Goal: Task Accomplishment & Management: Use online tool/utility

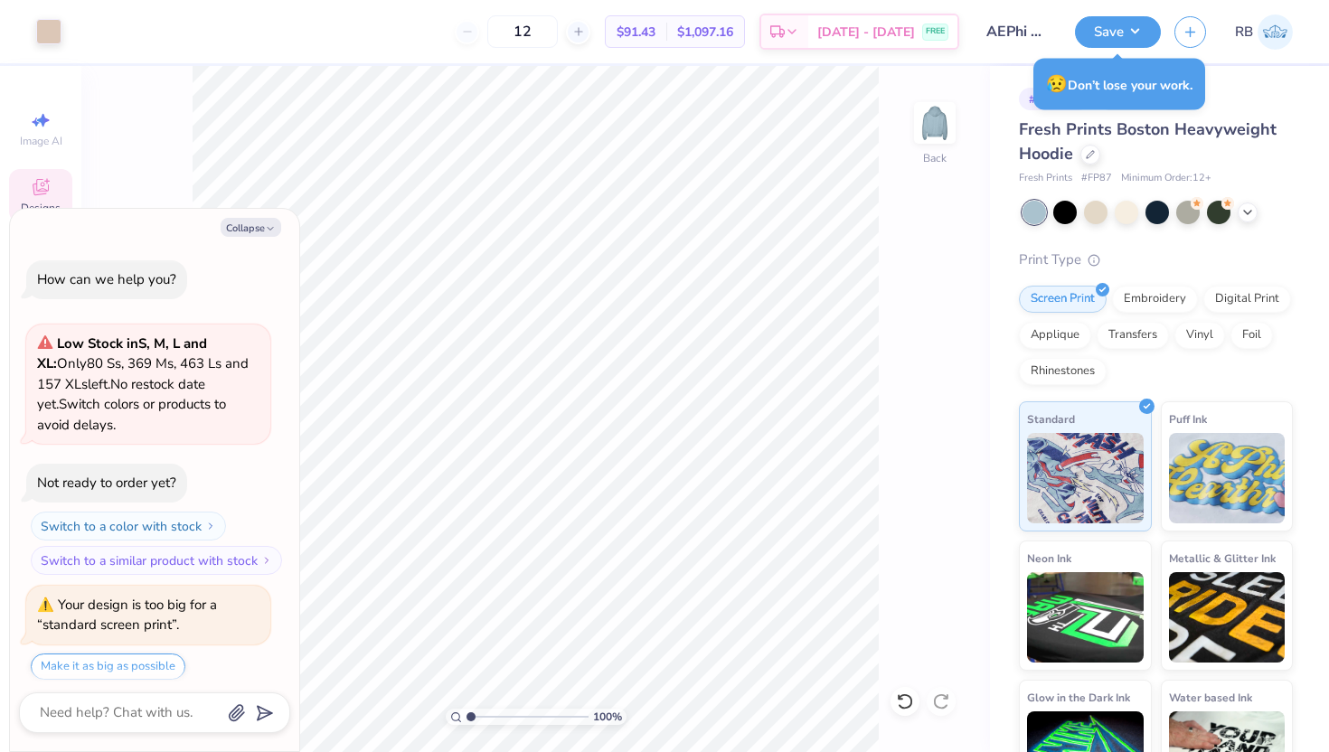
scroll to position [497, 0]
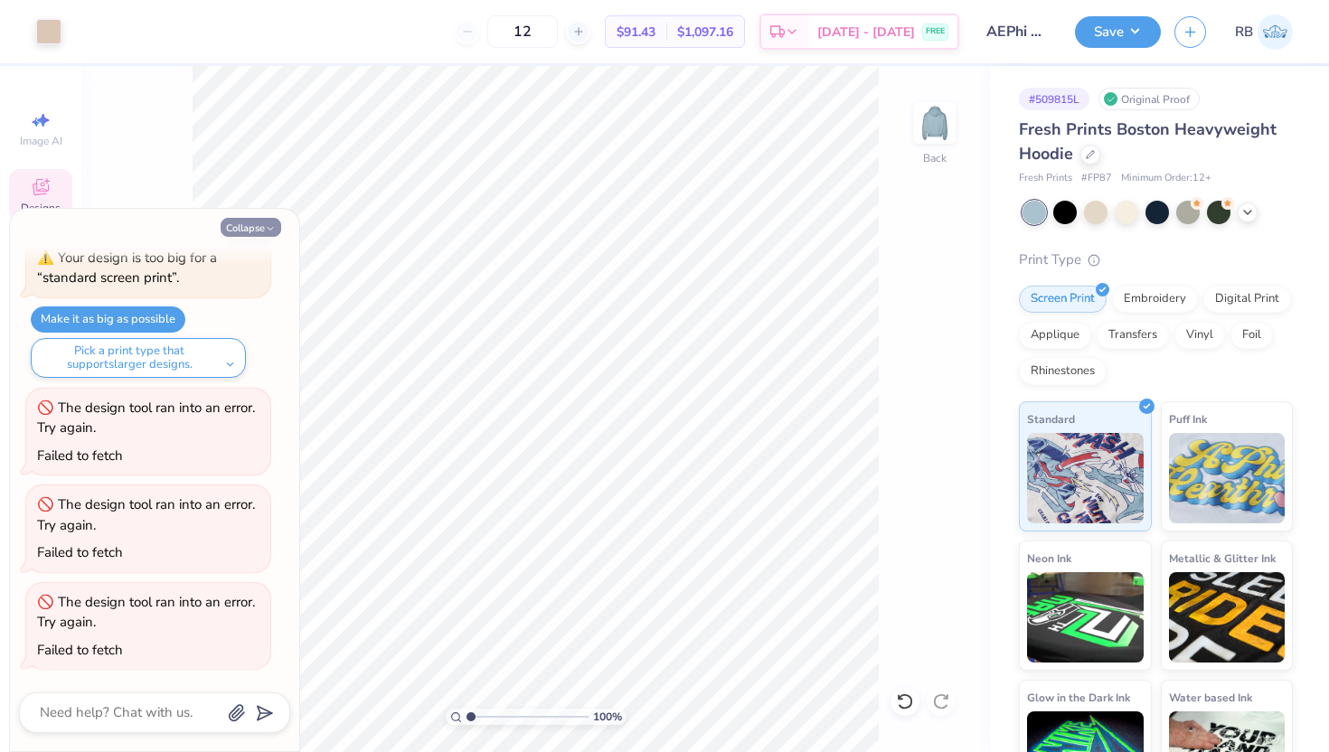
click at [260, 225] on button "Collapse" at bounding box center [251, 227] width 61 height 19
type textarea "x"
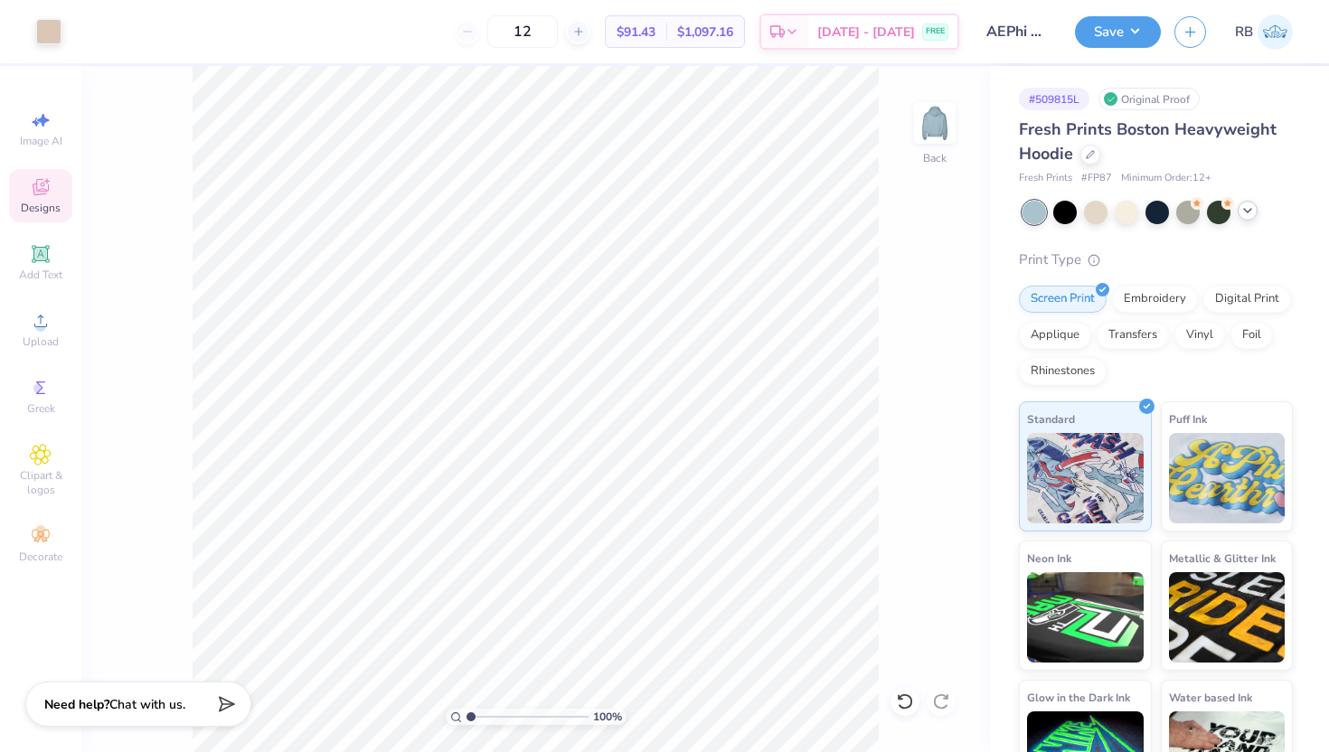
click at [1246, 213] on icon at bounding box center [1248, 210] width 14 height 14
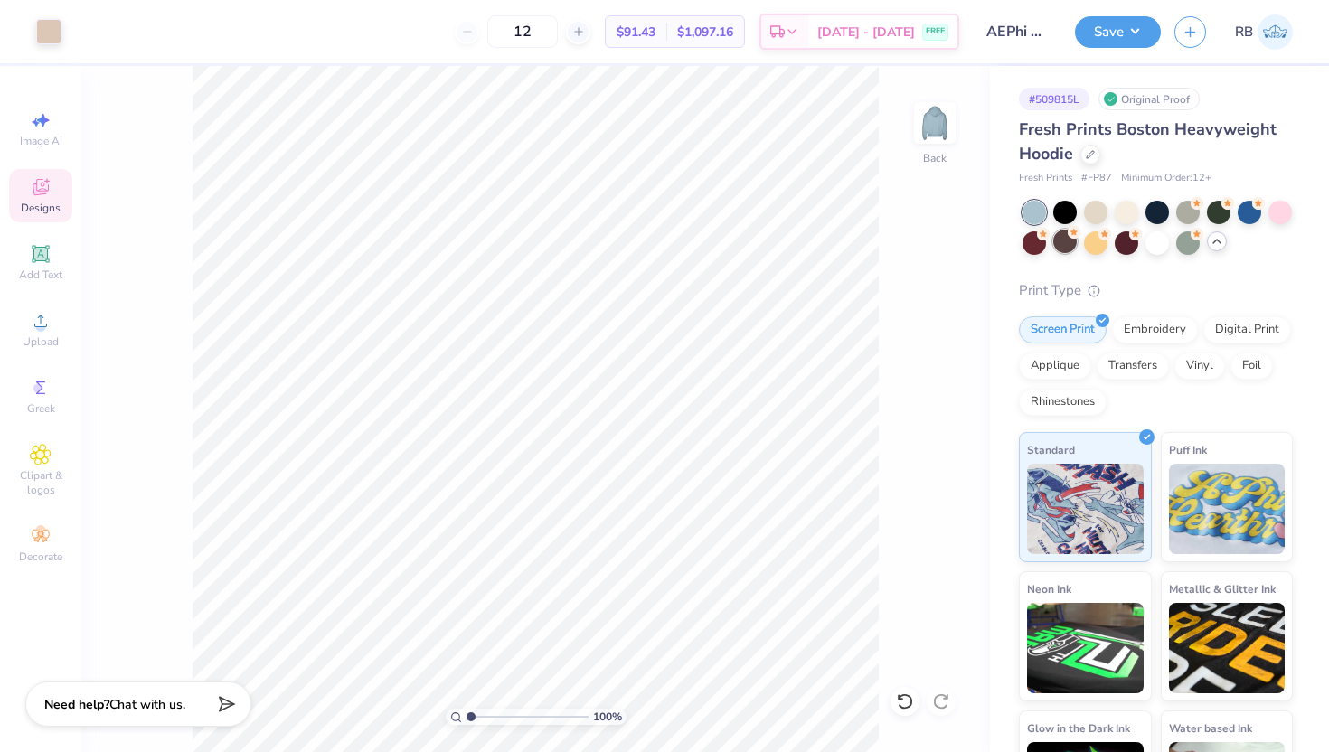
click at [1063, 247] on div at bounding box center [1065, 242] width 24 height 24
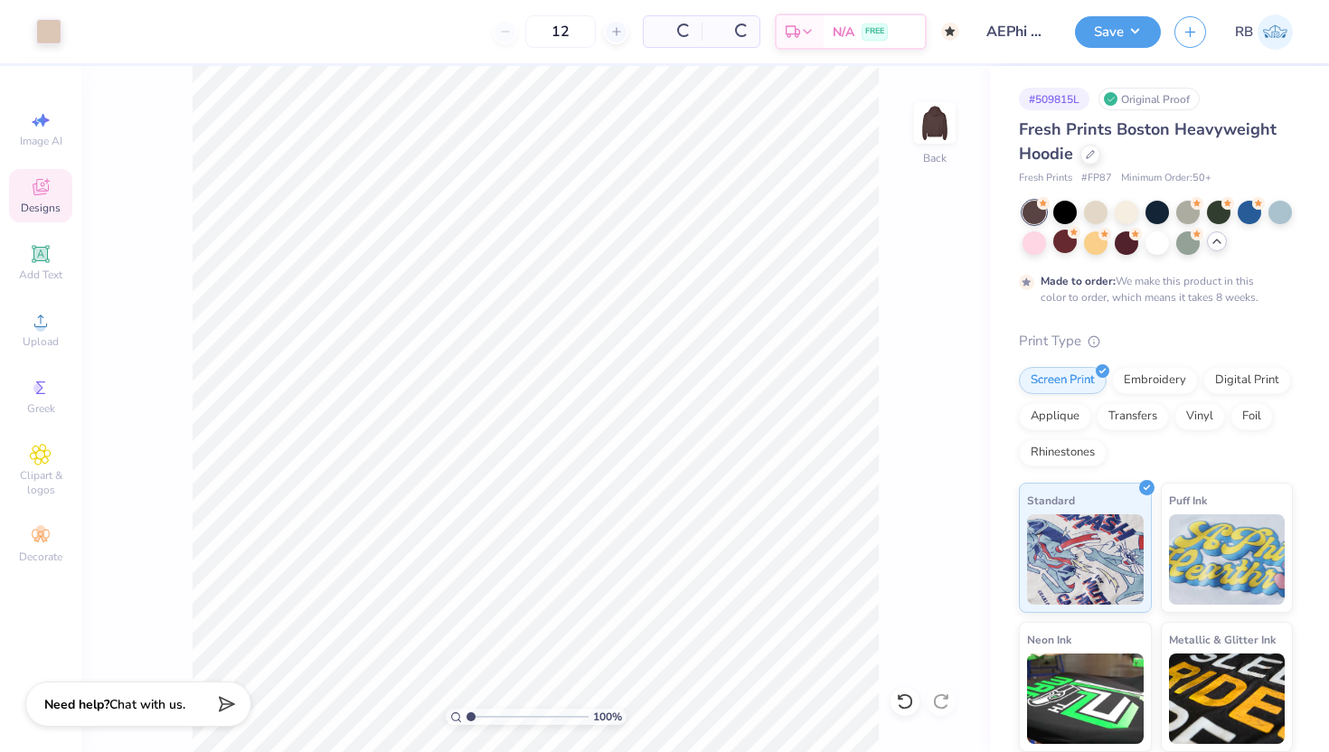
type input "50"
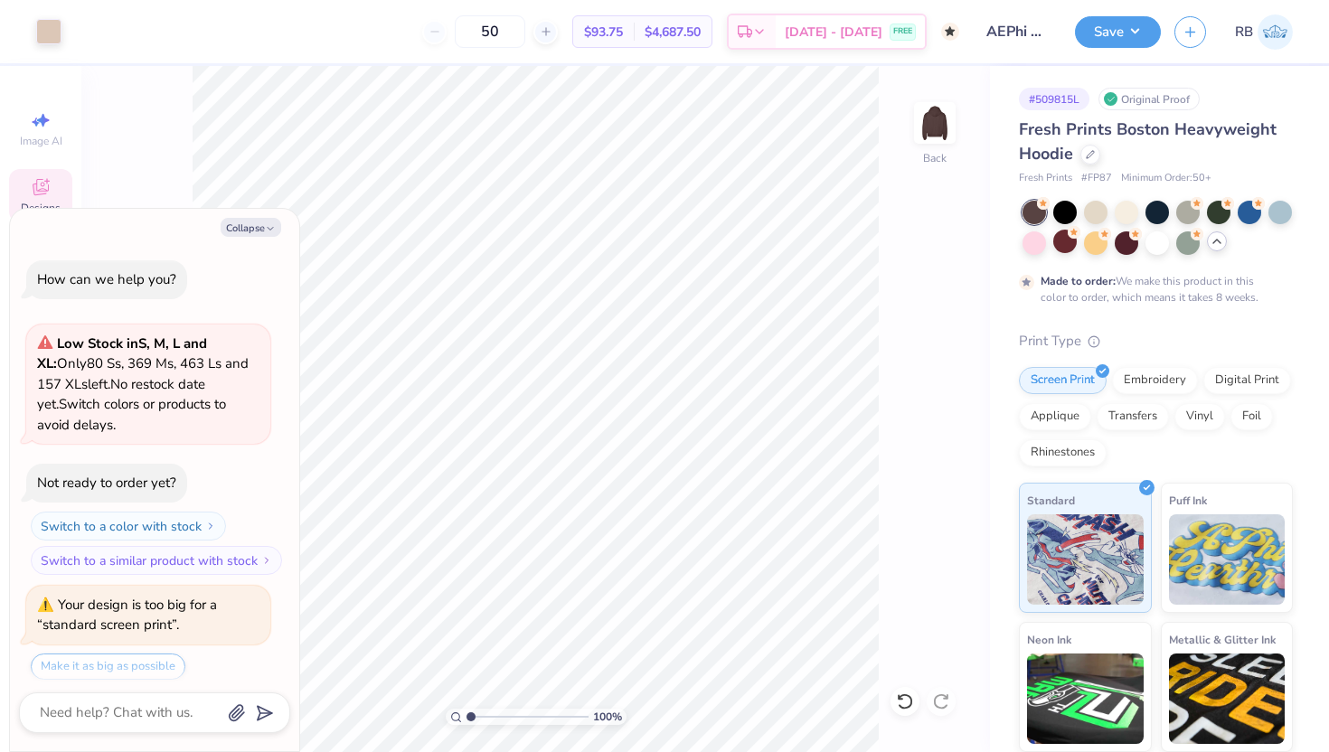
scroll to position [647, 0]
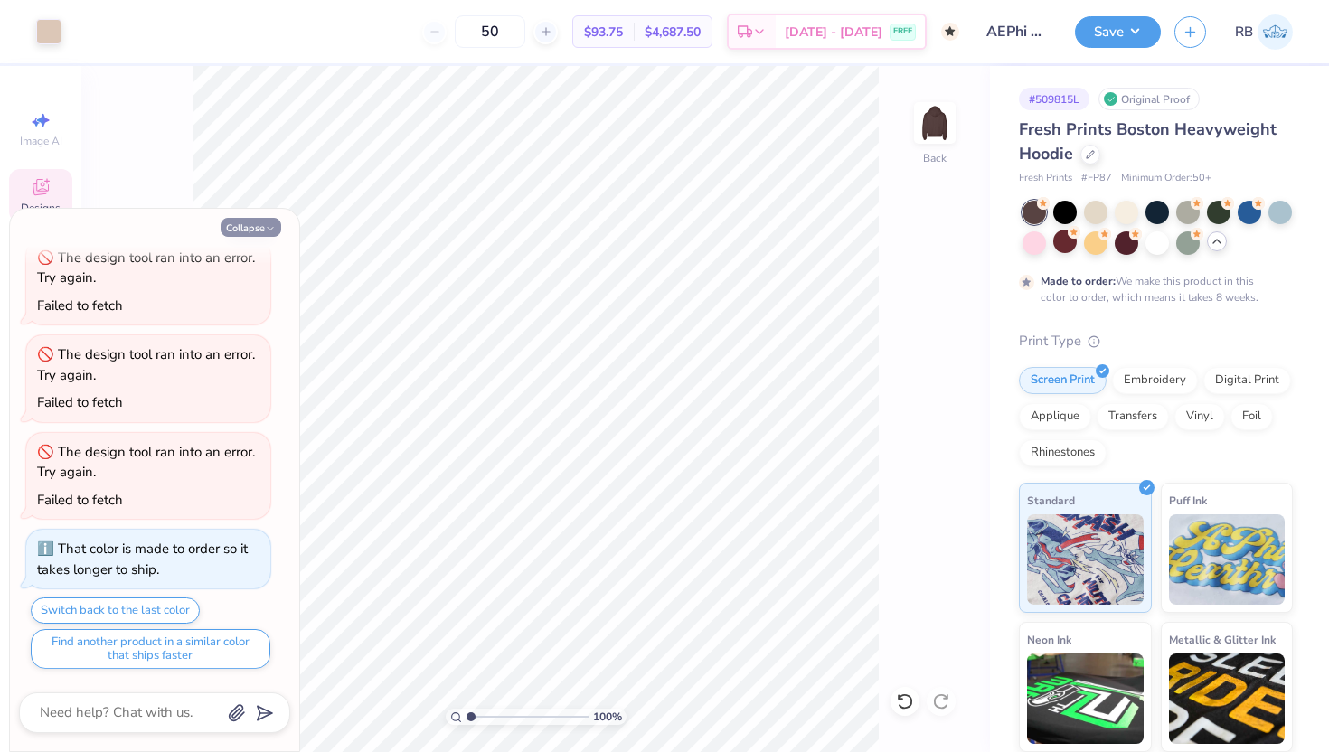
click at [273, 222] on button "Collapse" at bounding box center [251, 227] width 61 height 19
type textarea "x"
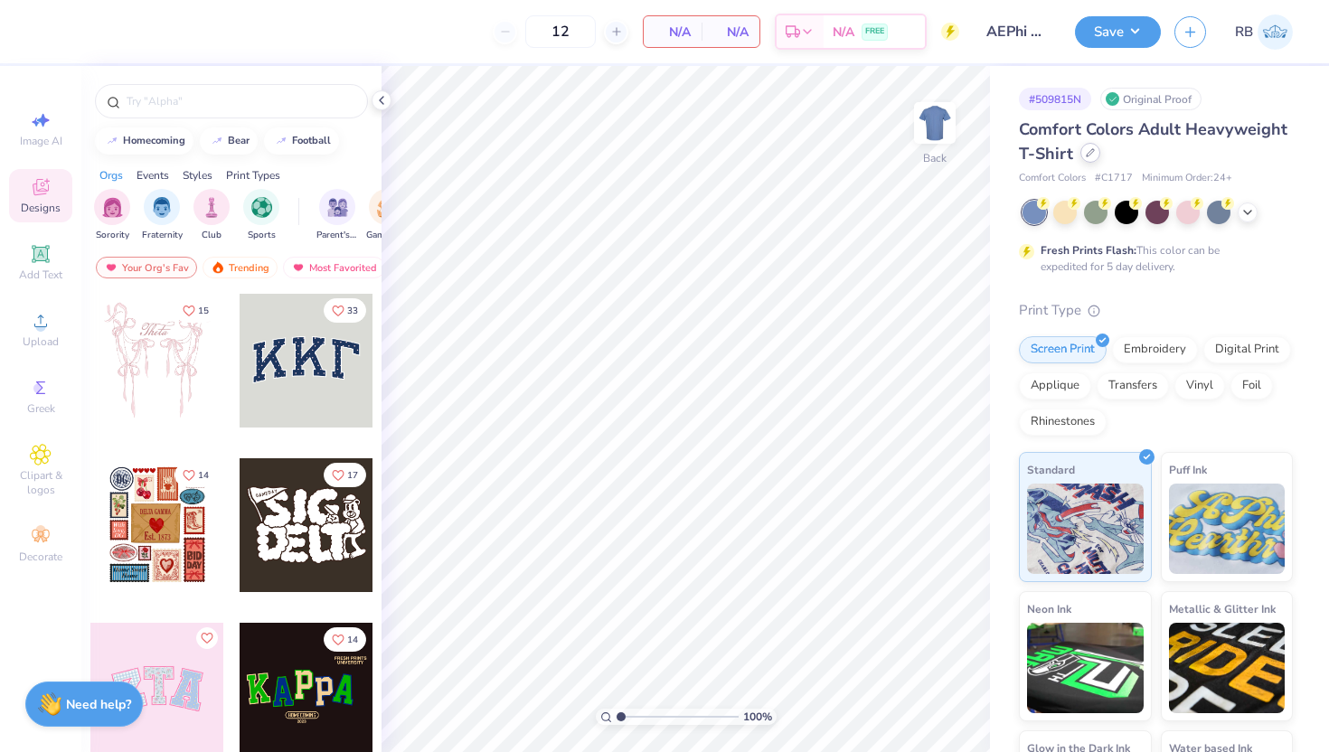
click at [1087, 156] on icon at bounding box center [1090, 152] width 7 height 7
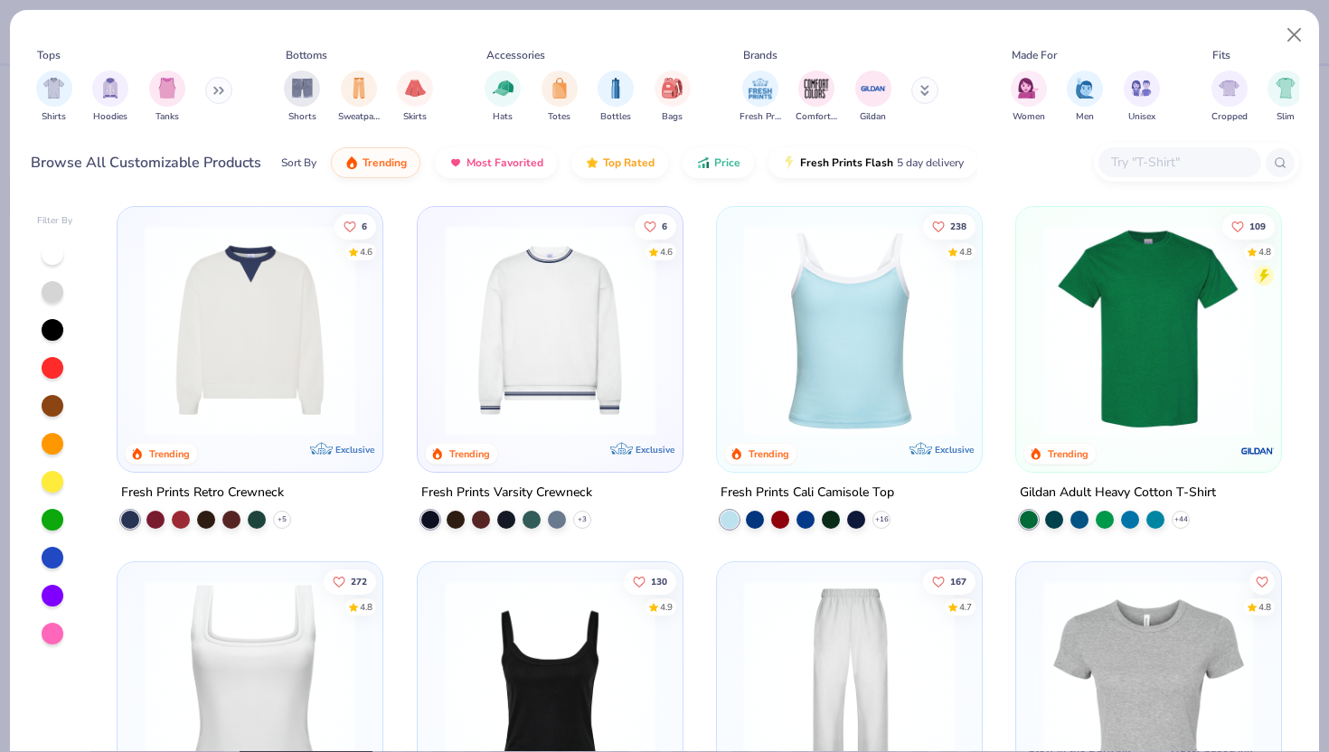
scroll to position [723, 0]
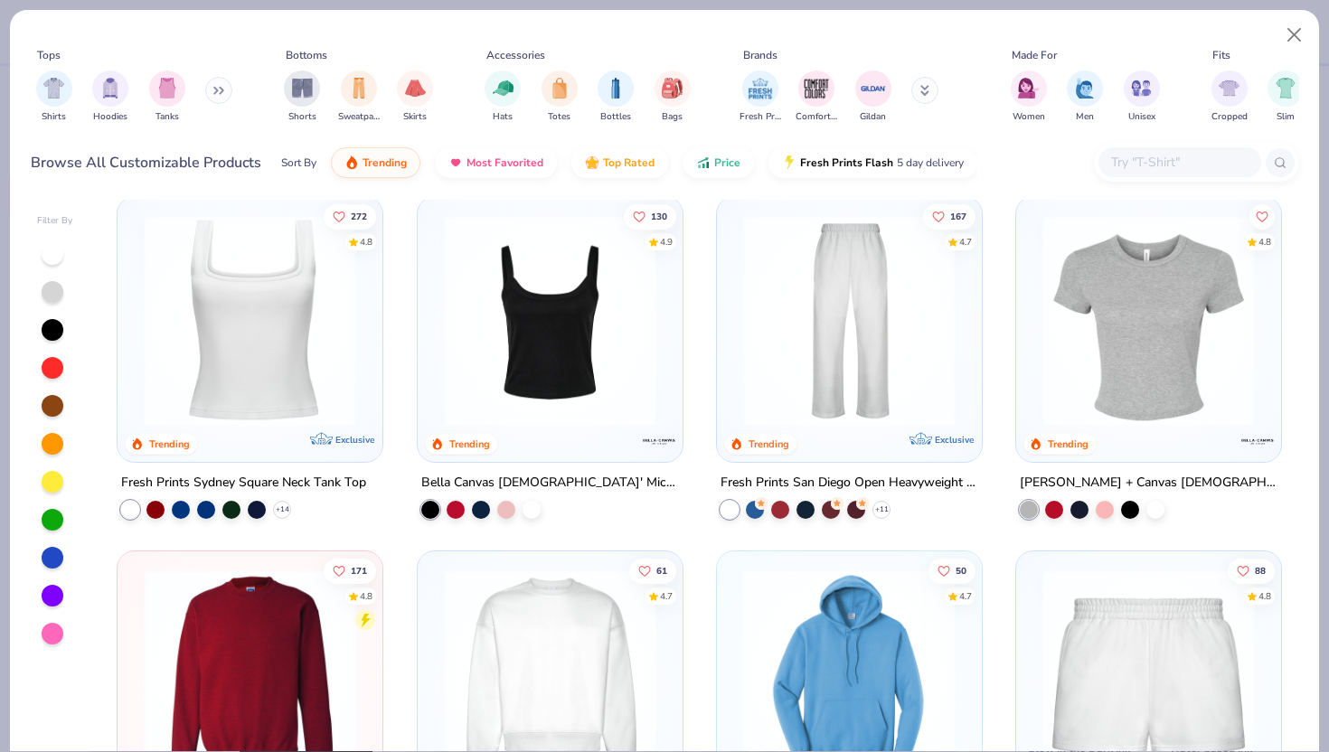
click at [825, 420] on img at bounding box center [849, 319] width 229 height 211
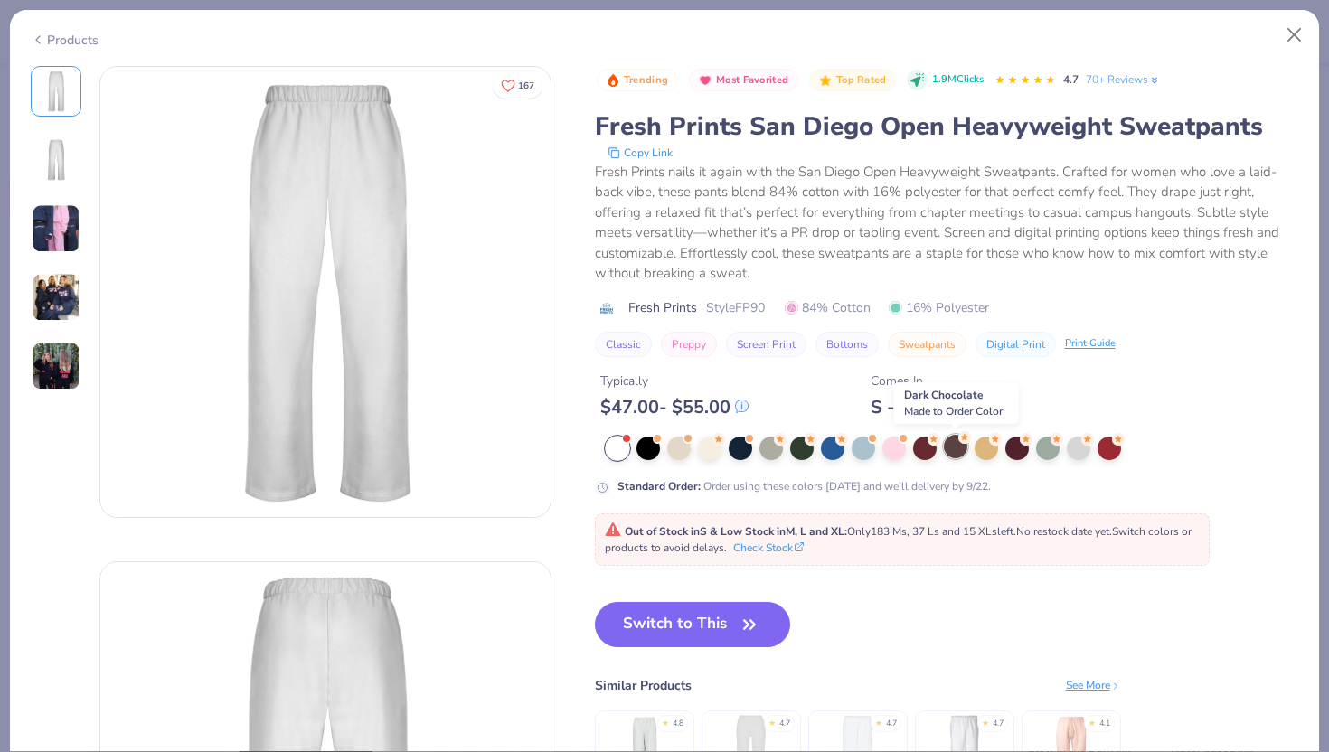
click at [951, 453] on div at bounding box center [956, 447] width 24 height 24
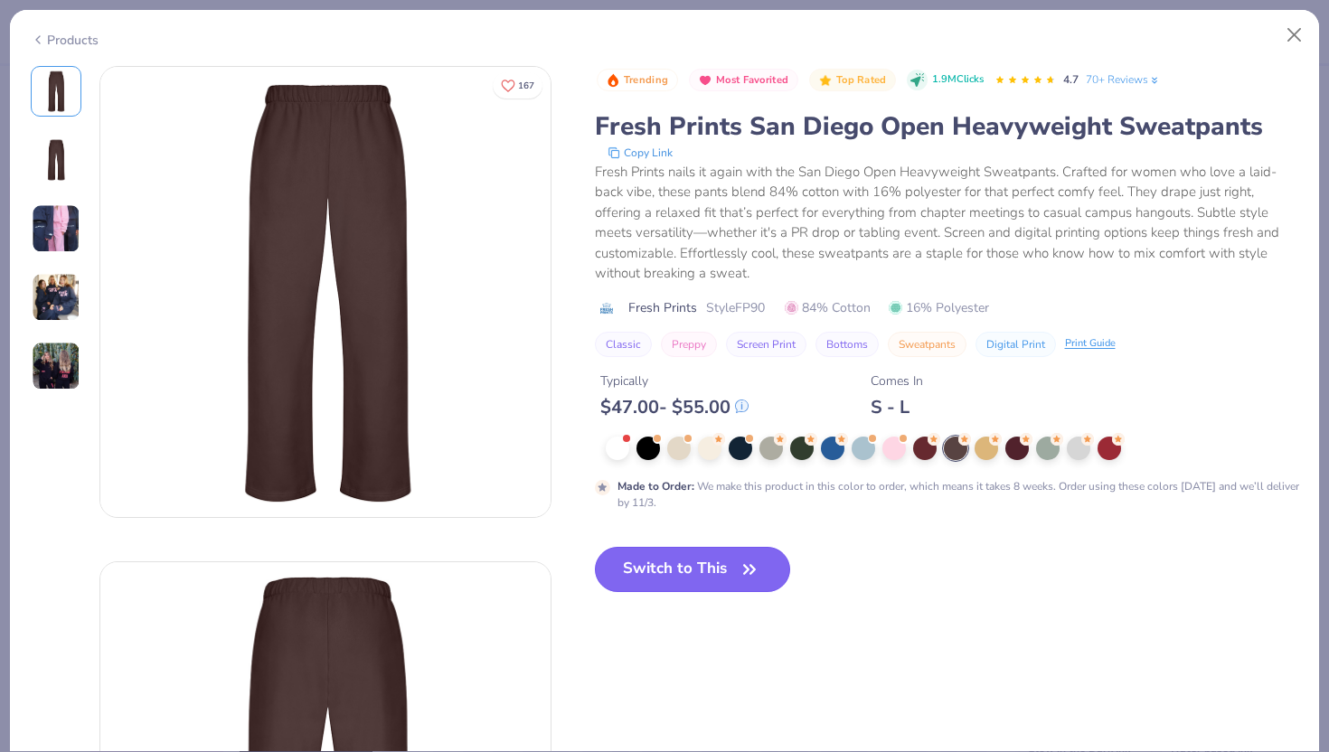
click at [693, 577] on button "Switch to This" at bounding box center [693, 569] width 196 height 45
type input "50"
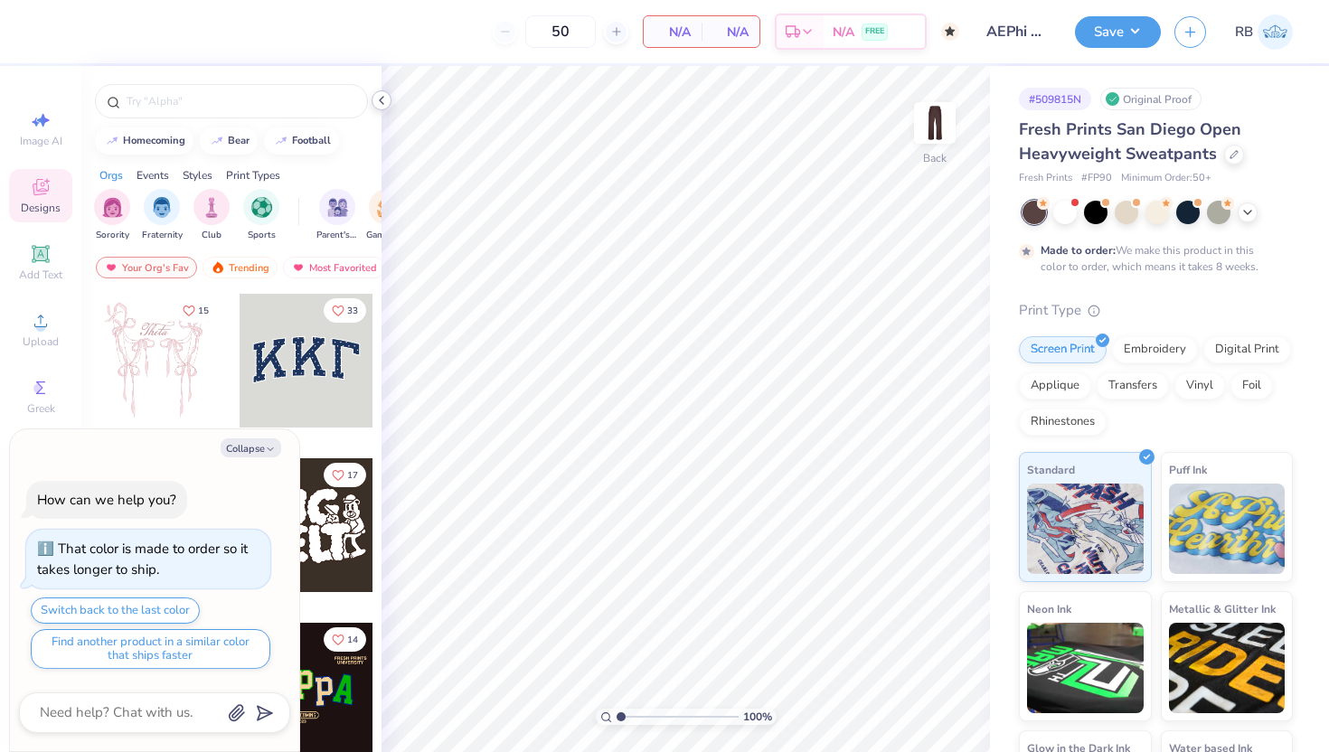
click at [384, 97] on icon at bounding box center [381, 100] width 14 height 14
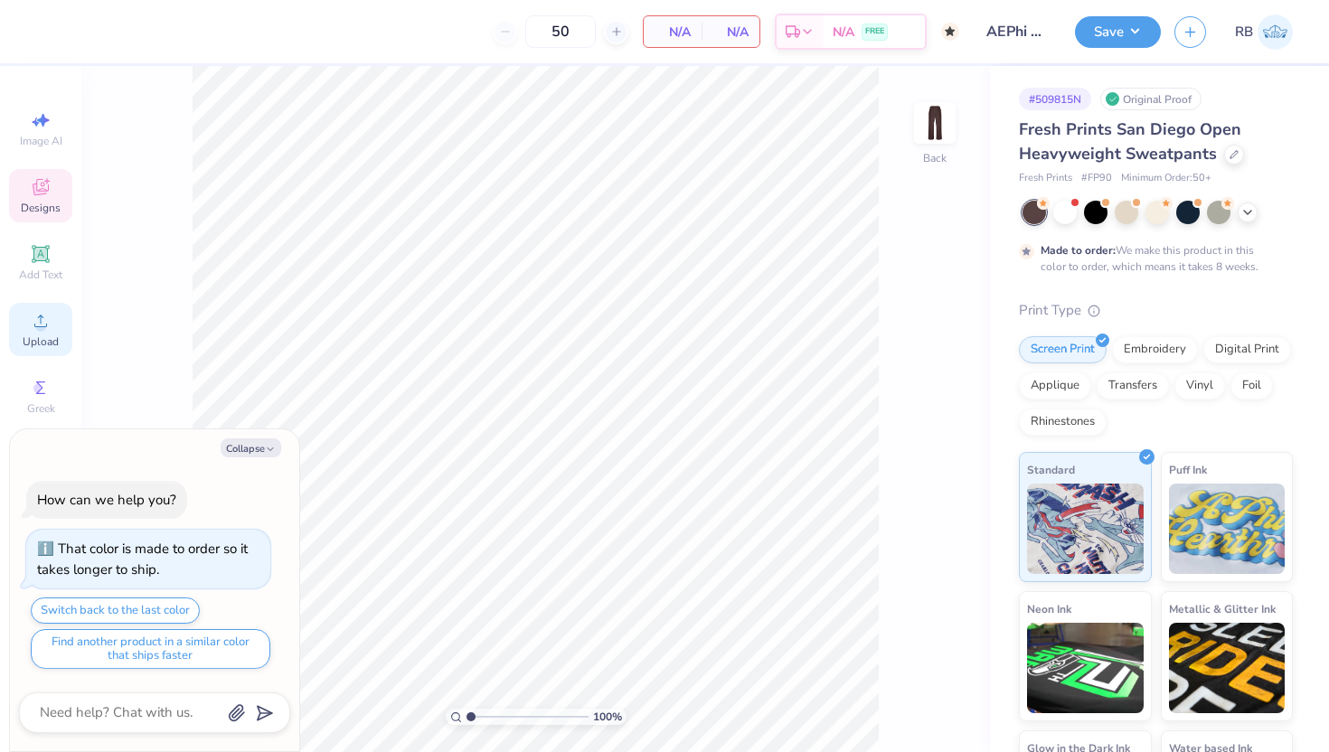
click at [11, 335] on div "Upload" at bounding box center [40, 329] width 63 height 53
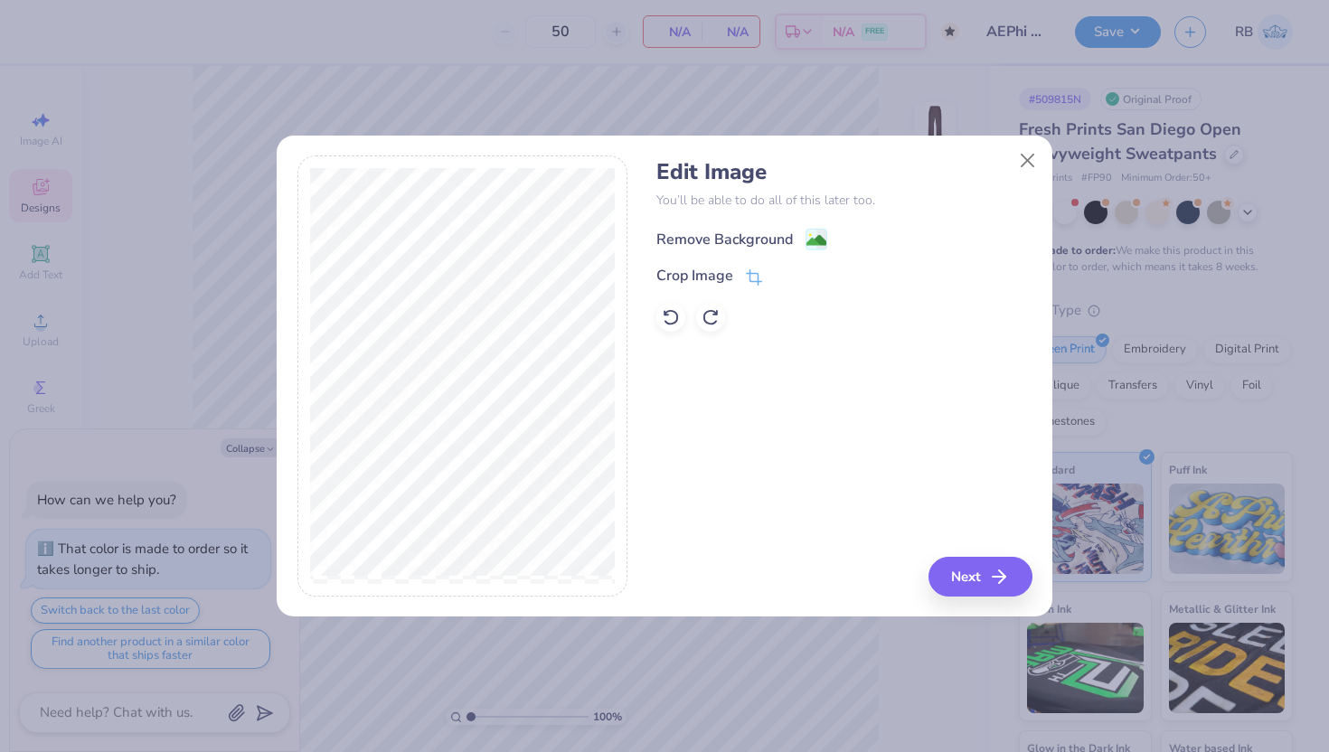
click at [739, 234] on div "Remove Background" at bounding box center [725, 240] width 137 height 22
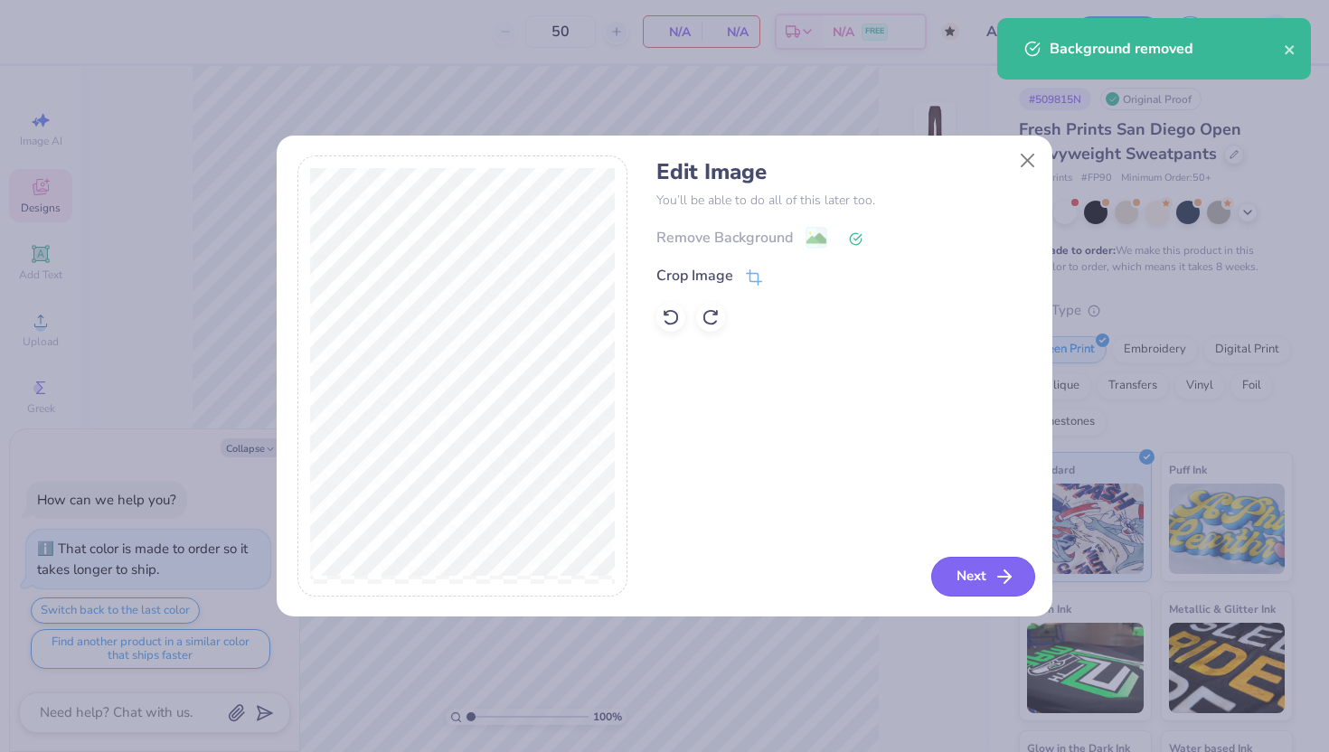
click at [1006, 584] on icon "button" at bounding box center [1005, 577] width 22 height 22
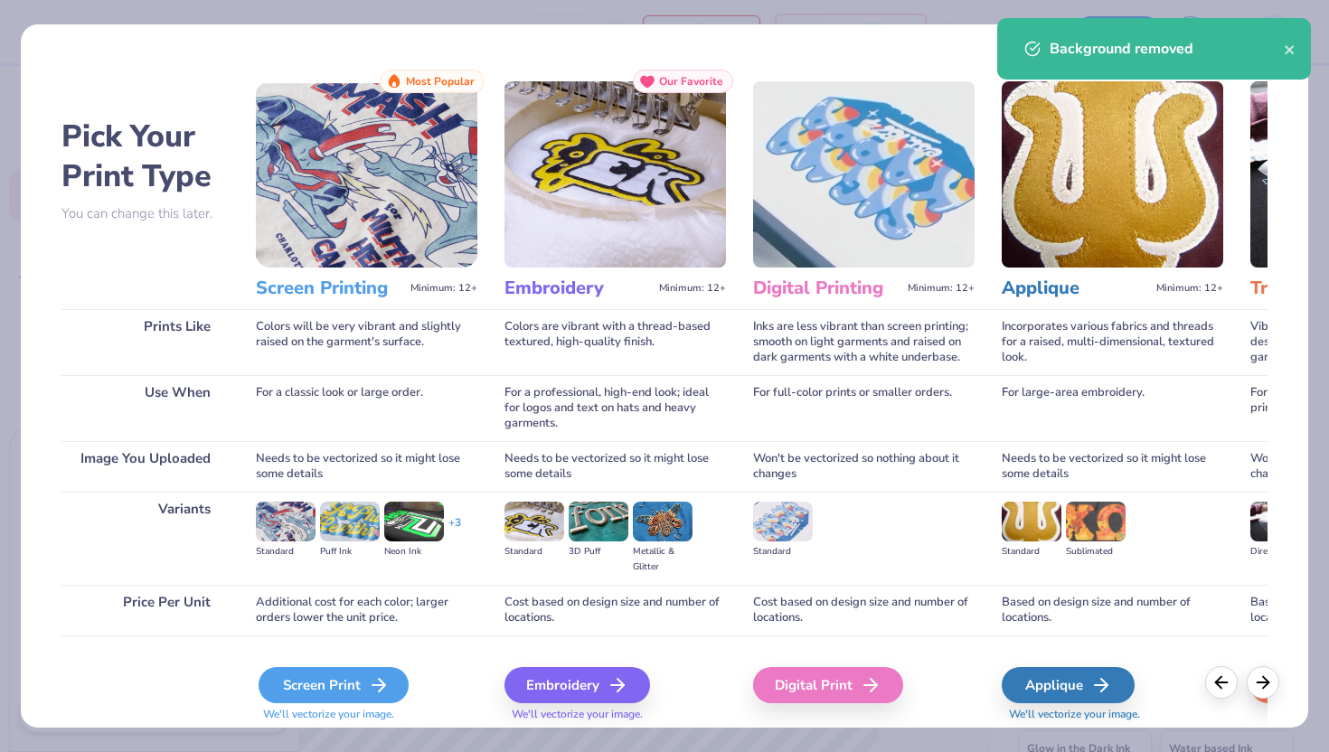
click at [346, 689] on div "Screen Print" at bounding box center [334, 685] width 150 height 36
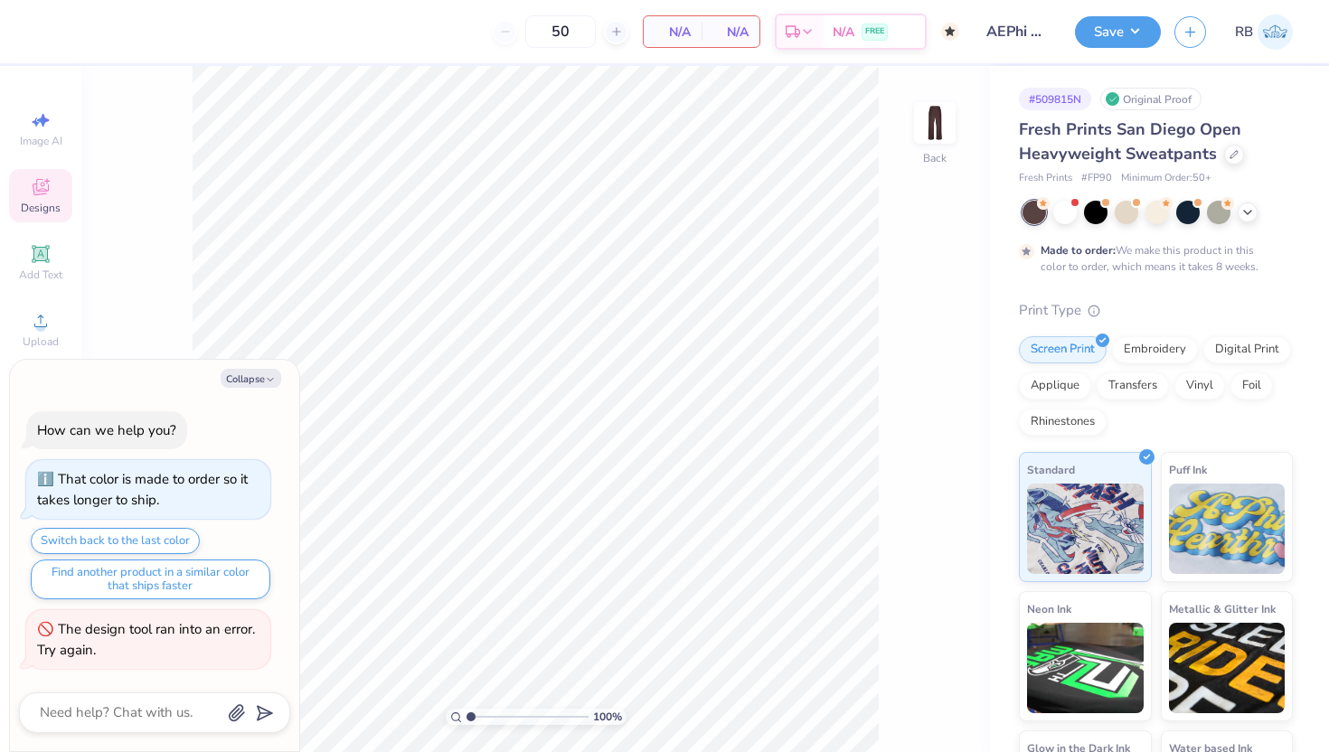
click at [258, 388] on div "Collapse How can we help you? That color is made to order so it takes longer to…" at bounding box center [154, 556] width 289 height 392
click at [250, 382] on button "Collapse" at bounding box center [251, 378] width 61 height 19
type textarea "x"
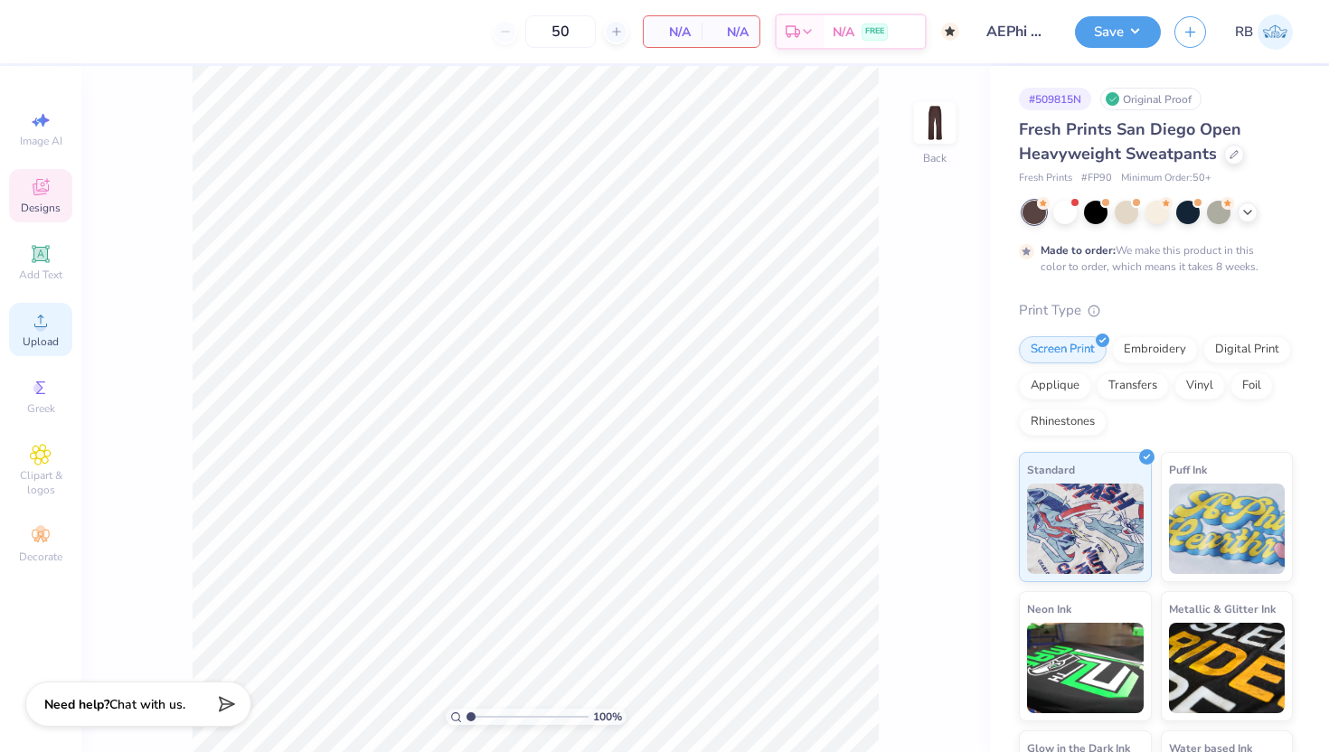
click at [44, 342] on span "Upload" at bounding box center [41, 342] width 36 height 14
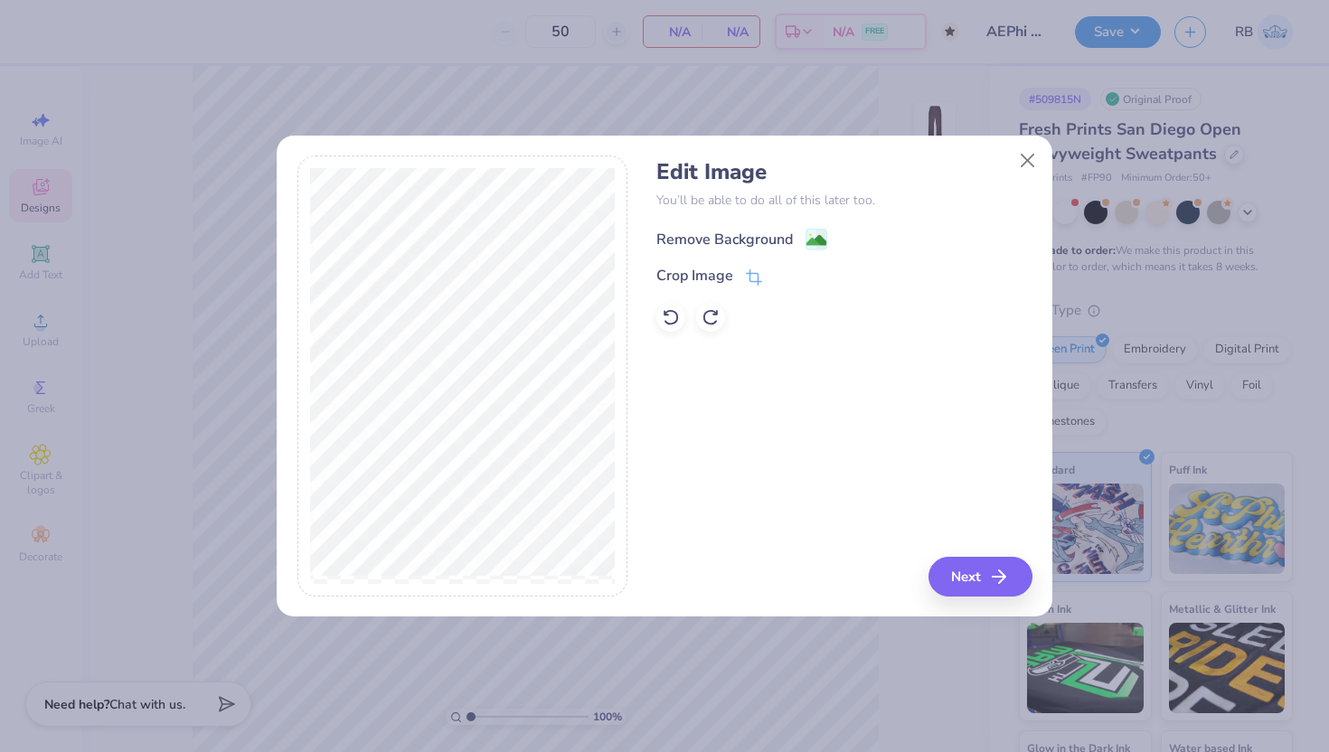
click at [745, 236] on div "Remove Background" at bounding box center [725, 240] width 137 height 22
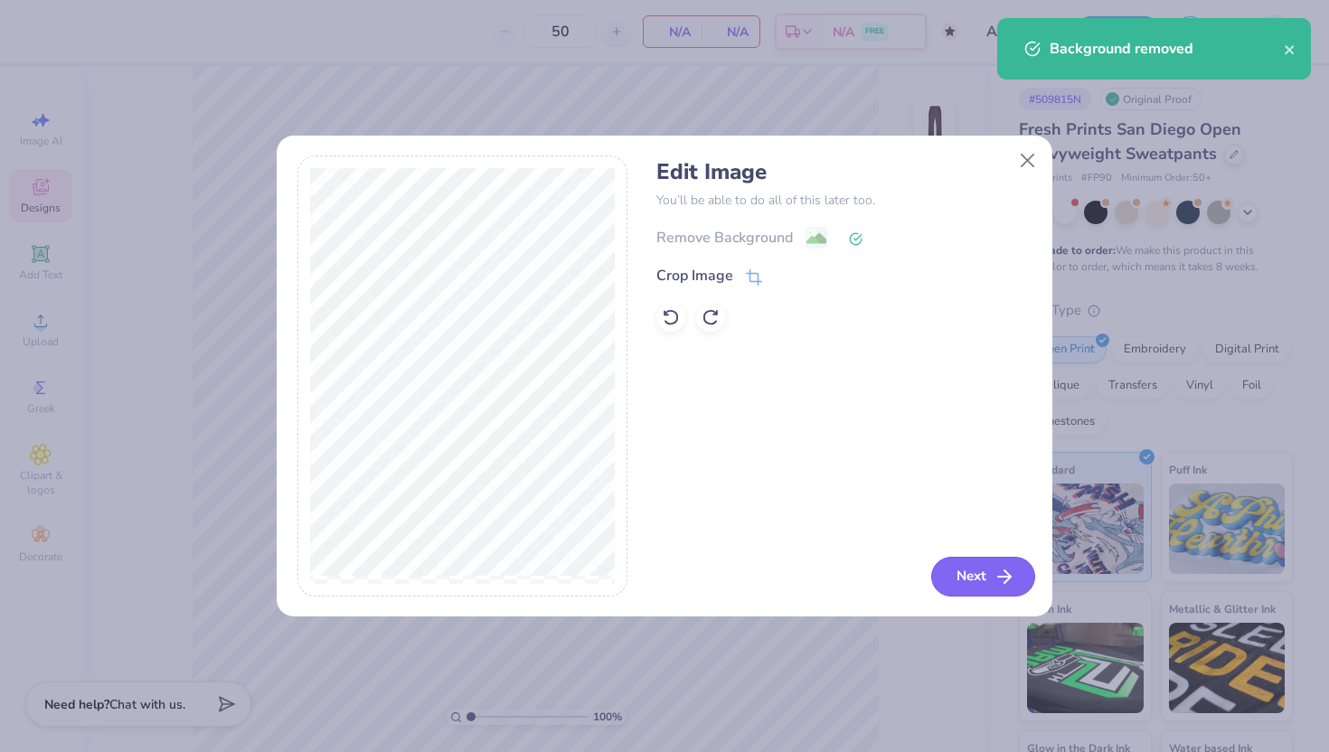
click at [985, 573] on button "Next" at bounding box center [983, 577] width 104 height 40
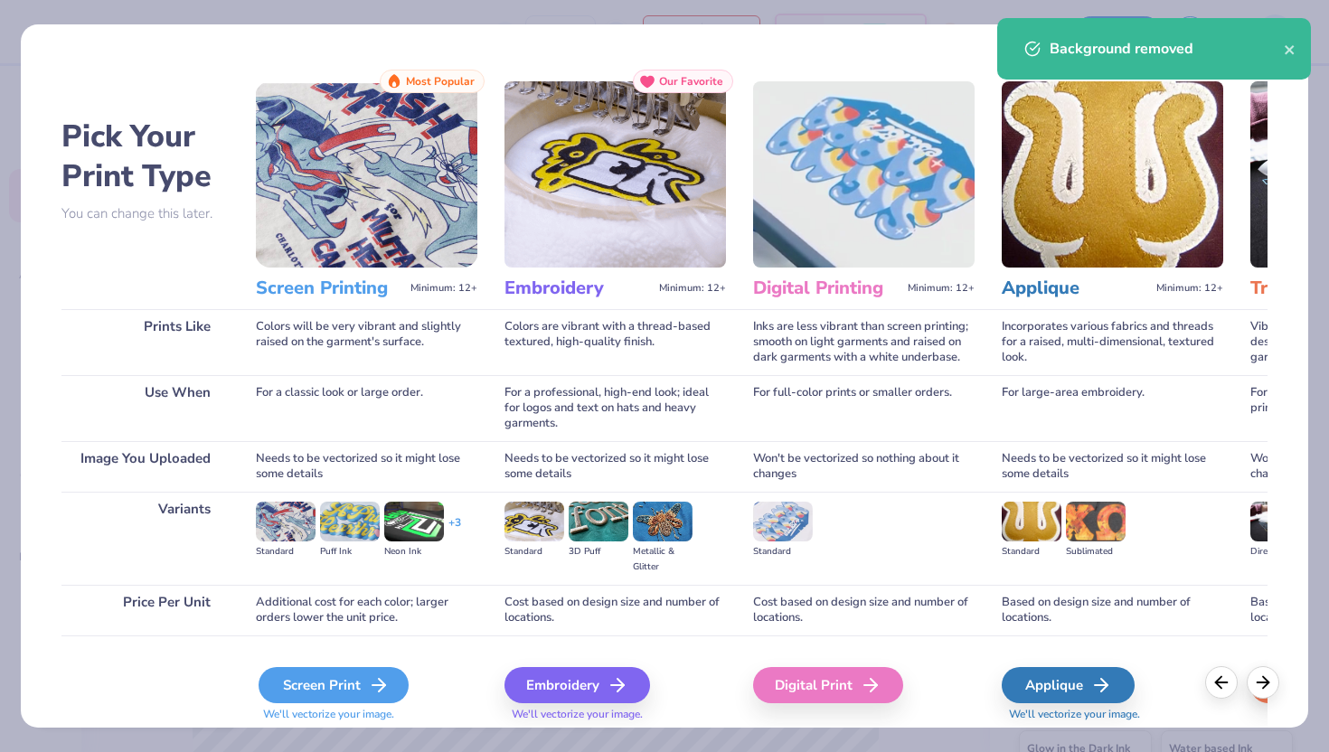
click at [341, 680] on div "Screen Print" at bounding box center [334, 685] width 150 height 36
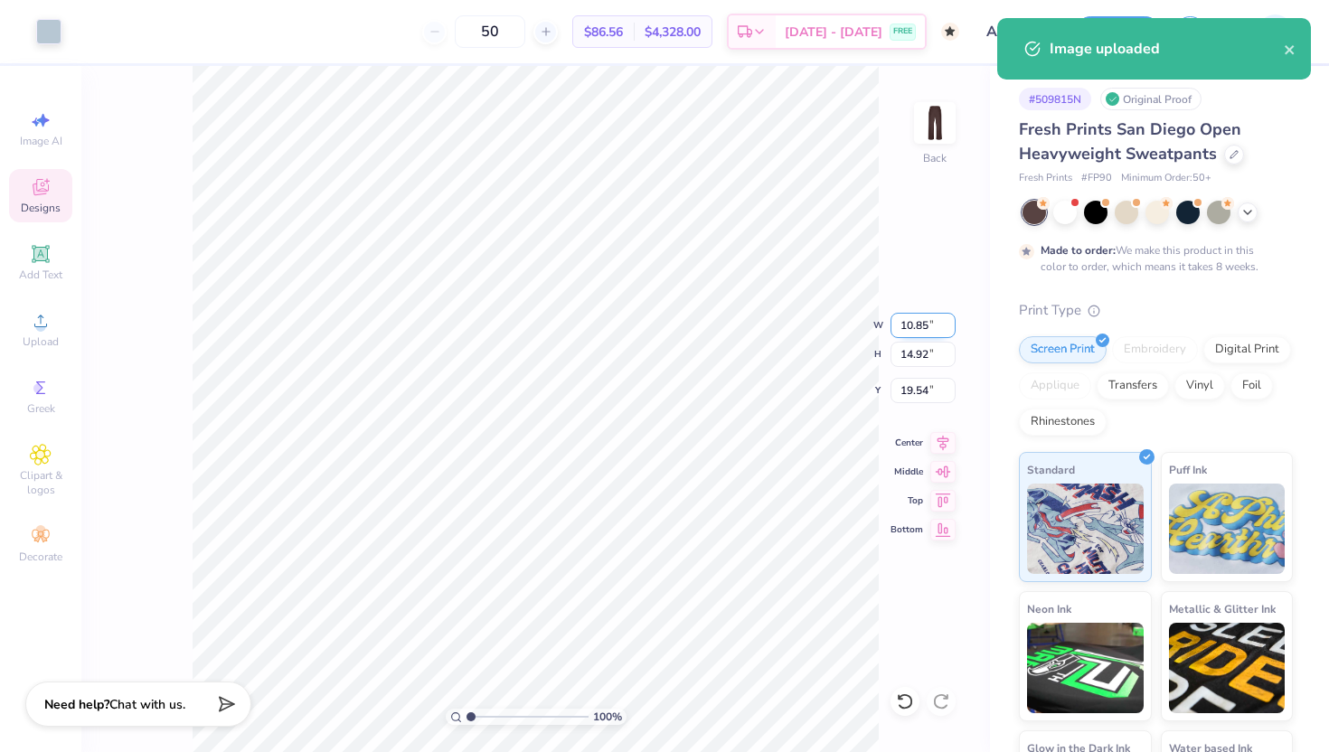
click at [915, 321] on input "10.85" at bounding box center [923, 325] width 65 height 25
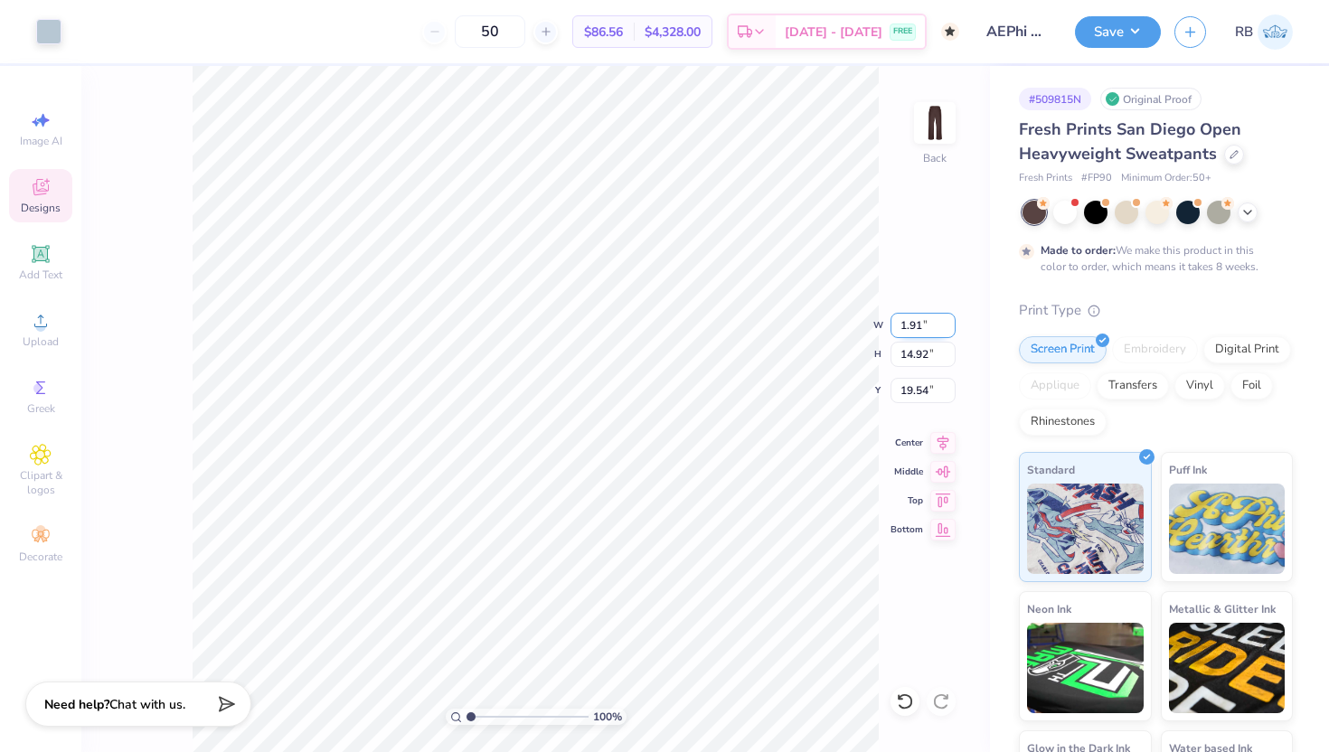
type input "1.91"
type input "2.63"
click at [917, 391] on input "9.03" at bounding box center [923, 390] width 65 height 25
type input "6.89"
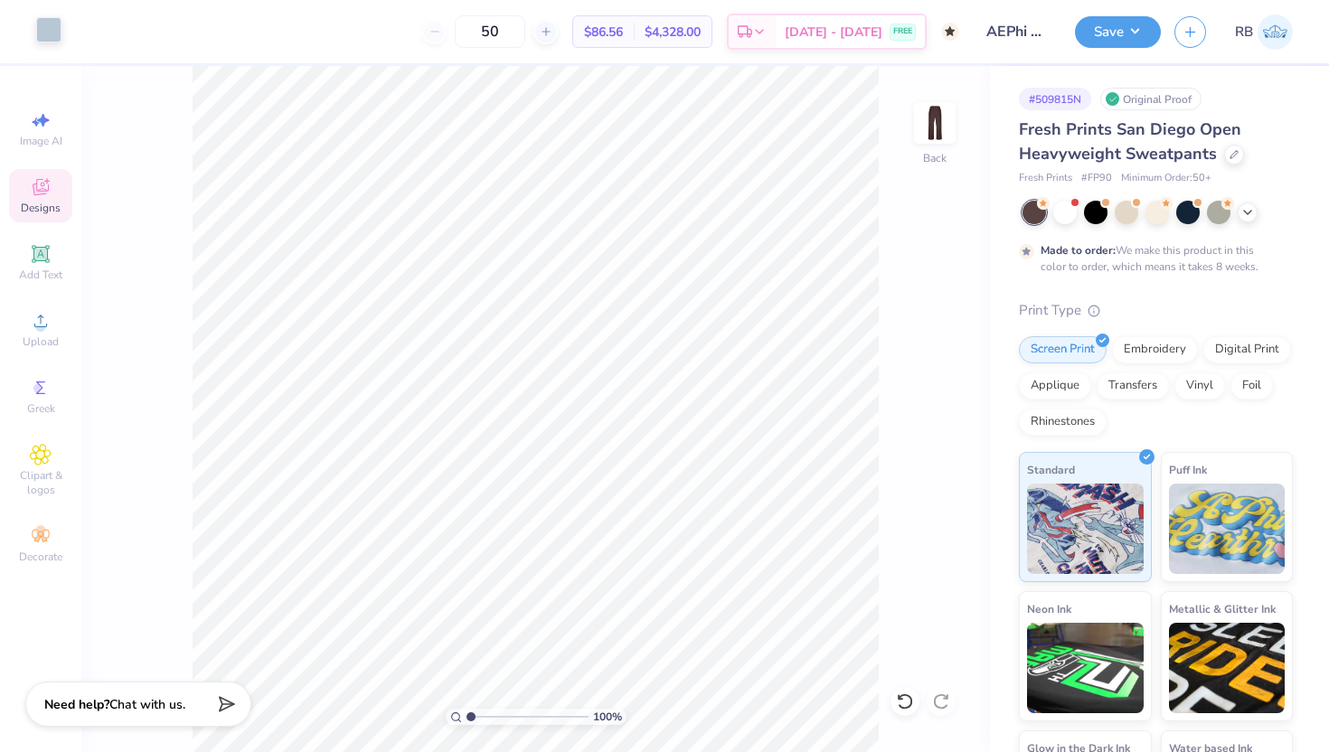
click at [53, 30] on div at bounding box center [48, 29] width 25 height 25
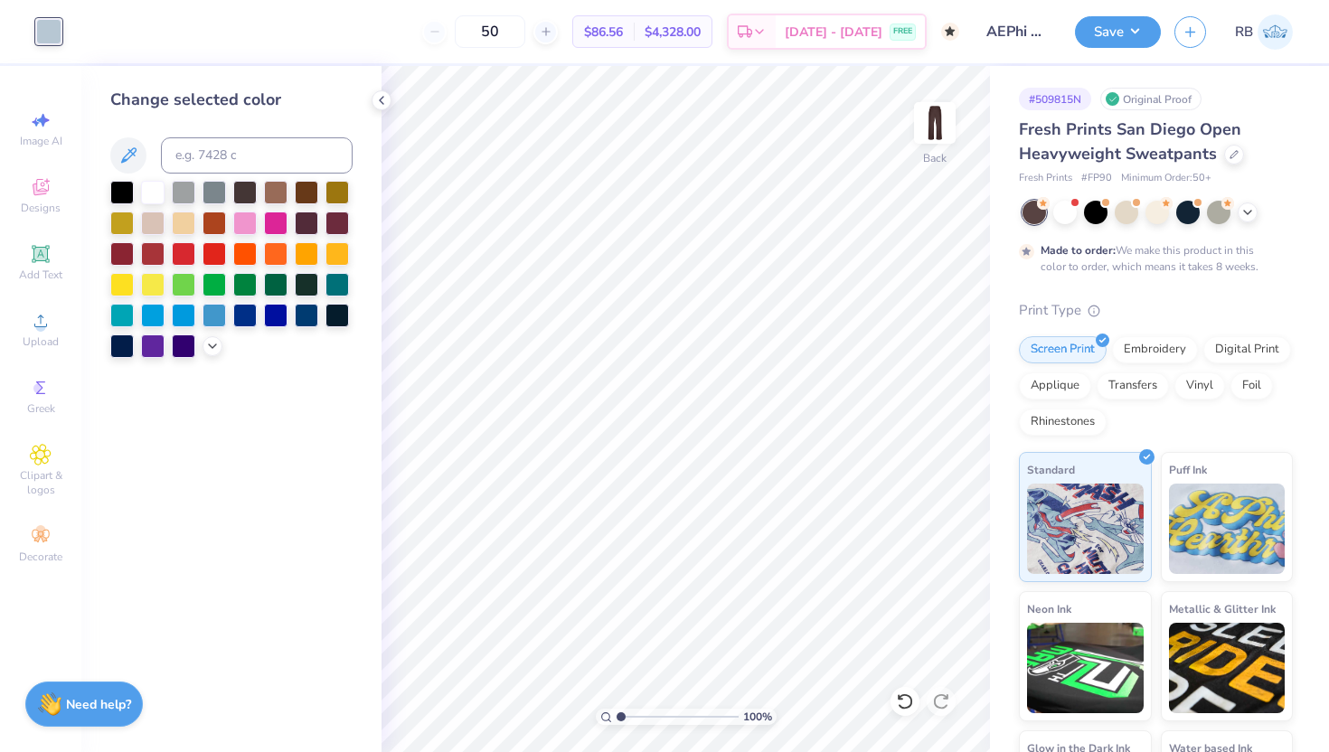
click at [219, 354] on div at bounding box center [231, 269] width 242 height 177
click at [213, 349] on icon at bounding box center [212, 344] width 14 height 14
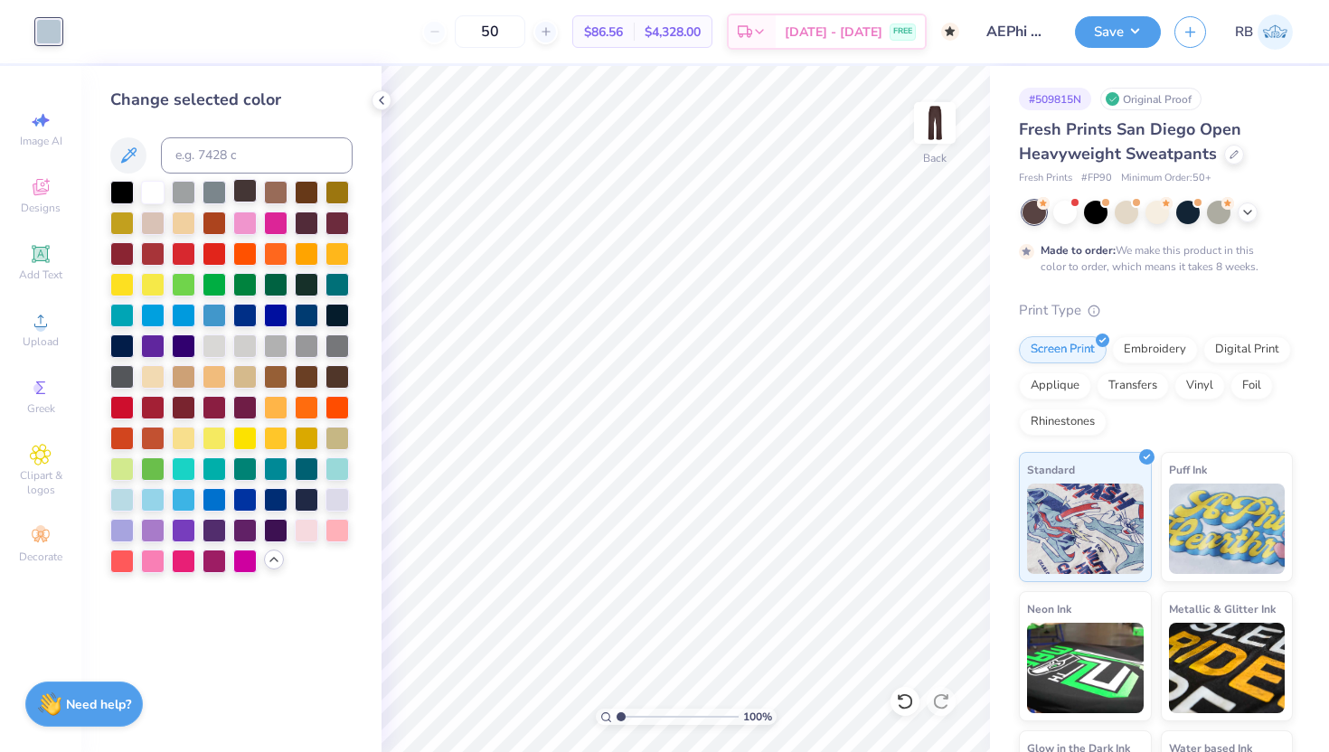
click at [250, 193] on div at bounding box center [245, 191] width 24 height 24
click at [1157, 213] on div at bounding box center [1158, 211] width 24 height 24
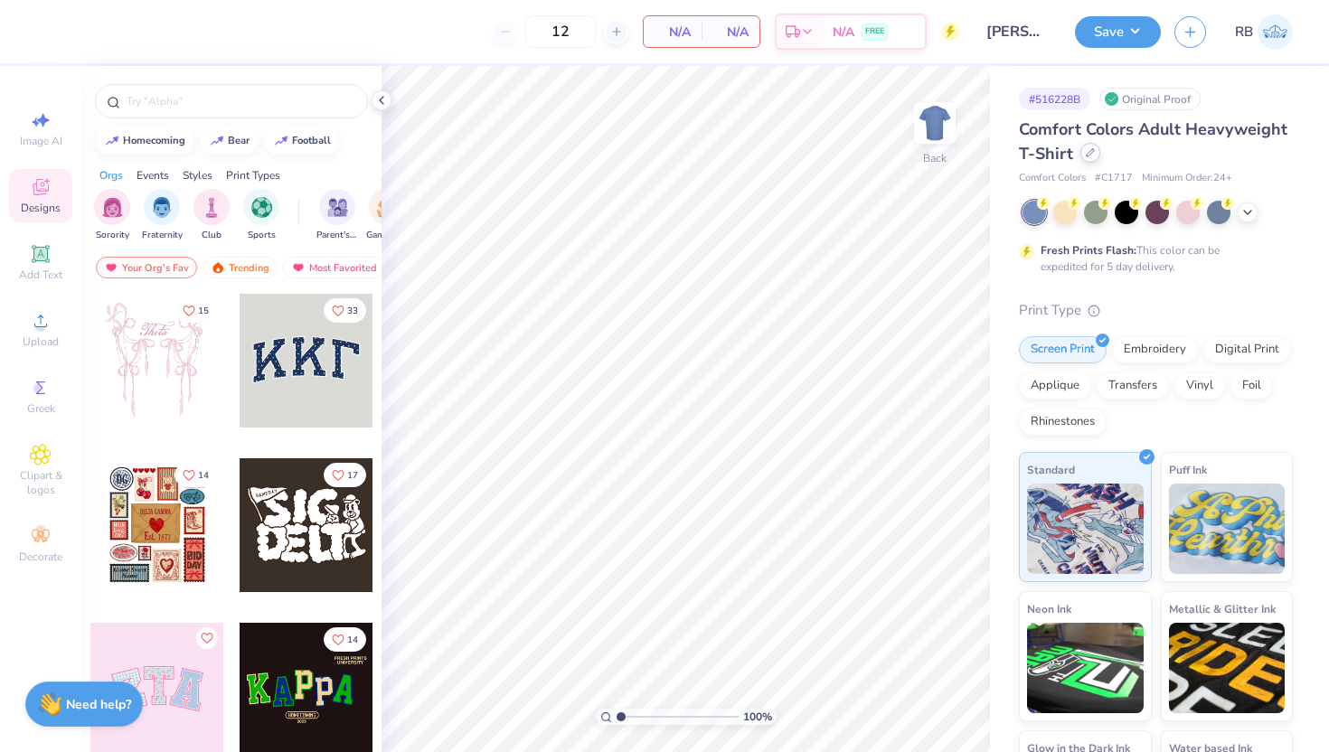
click at [1091, 151] on icon at bounding box center [1090, 152] width 9 height 9
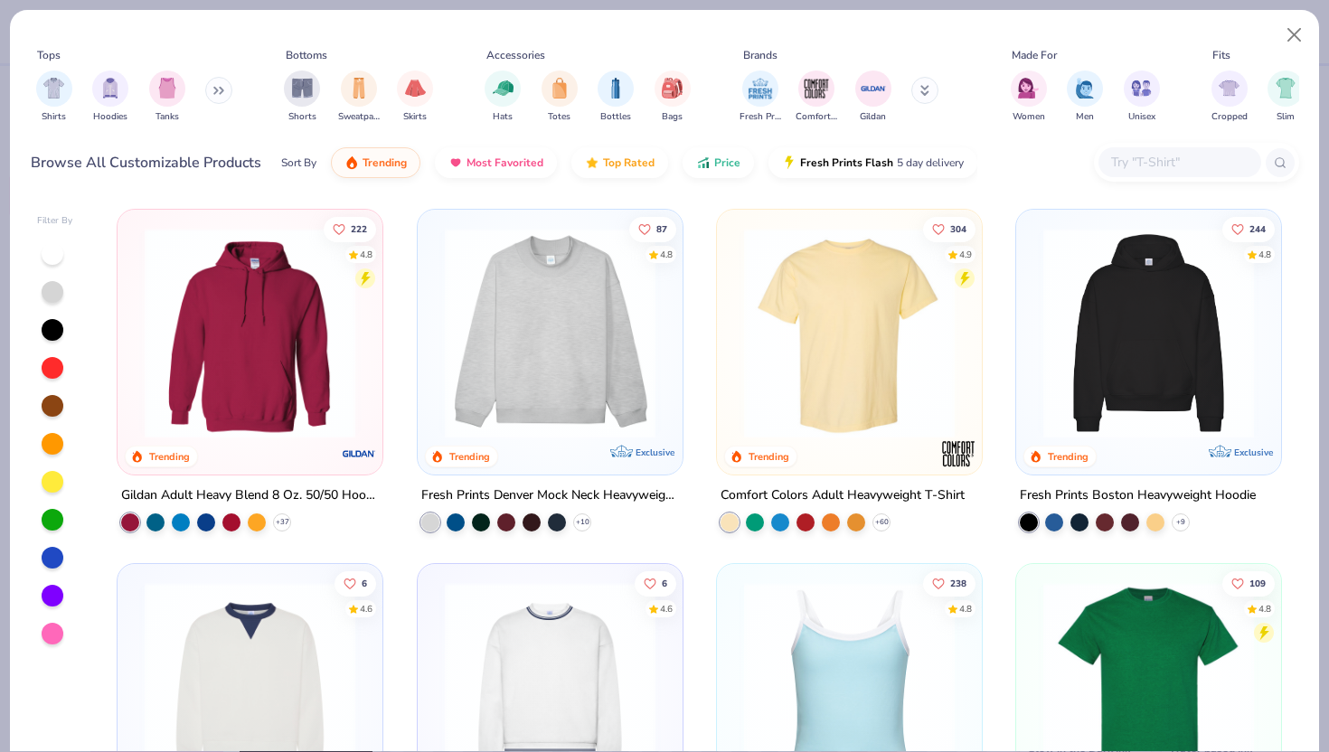
click at [1156, 158] on input "text" at bounding box center [1179, 162] width 139 height 21
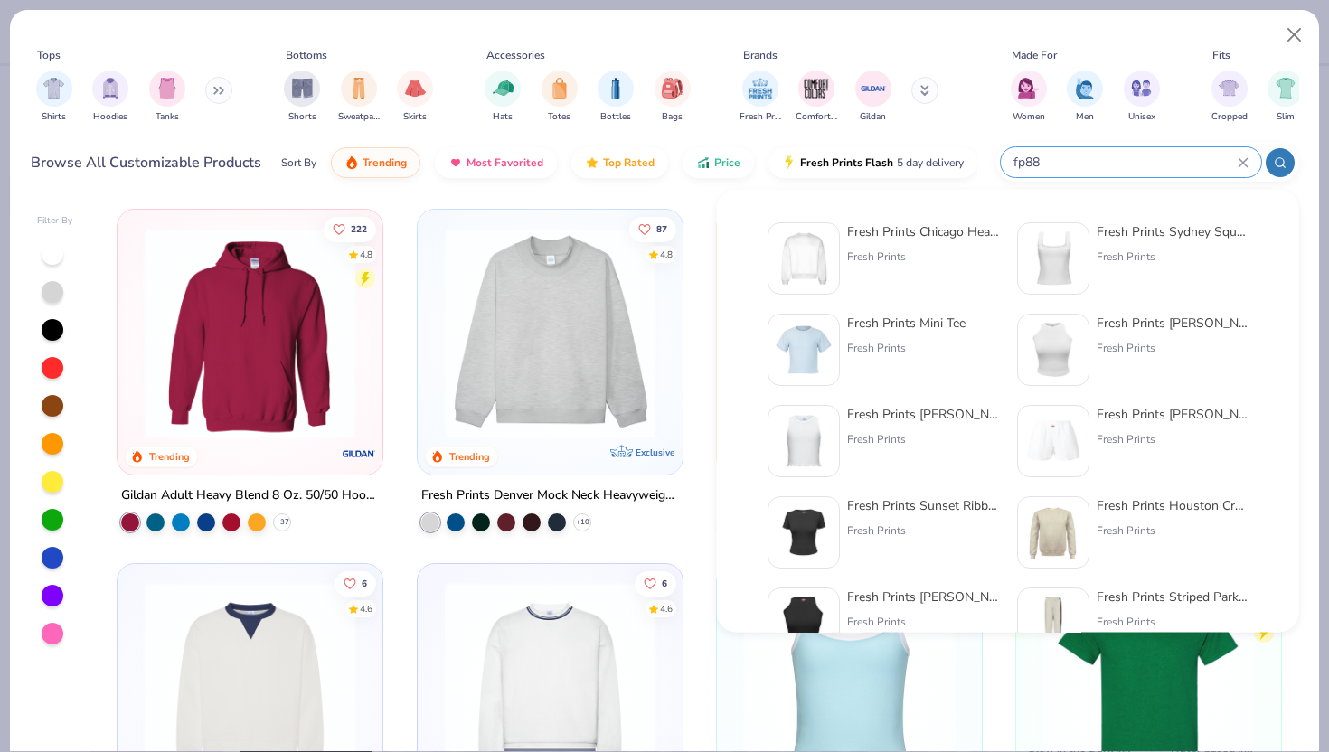
type input "fp88"
click at [925, 227] on div "Fresh Prints Chicago Heavyweight Crewneck" at bounding box center [923, 231] width 152 height 19
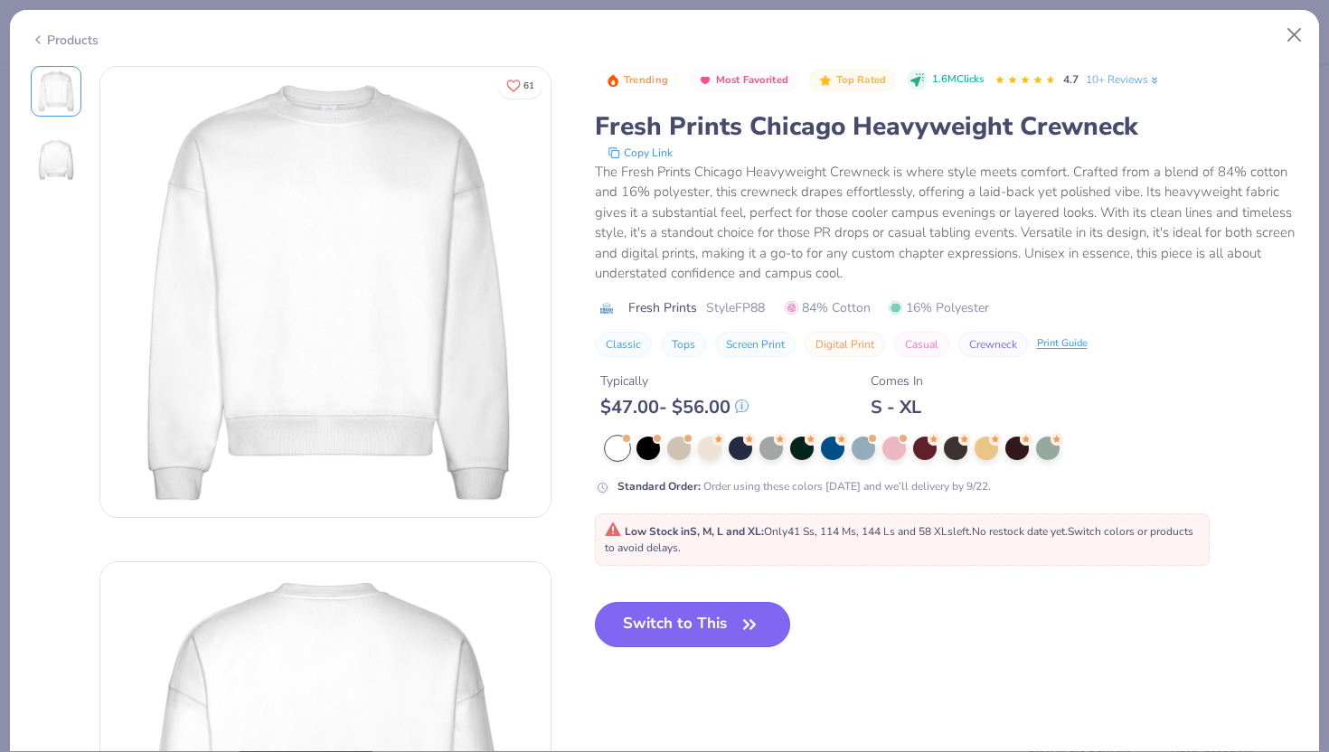
click at [683, 617] on button "Switch to This" at bounding box center [693, 624] width 196 height 45
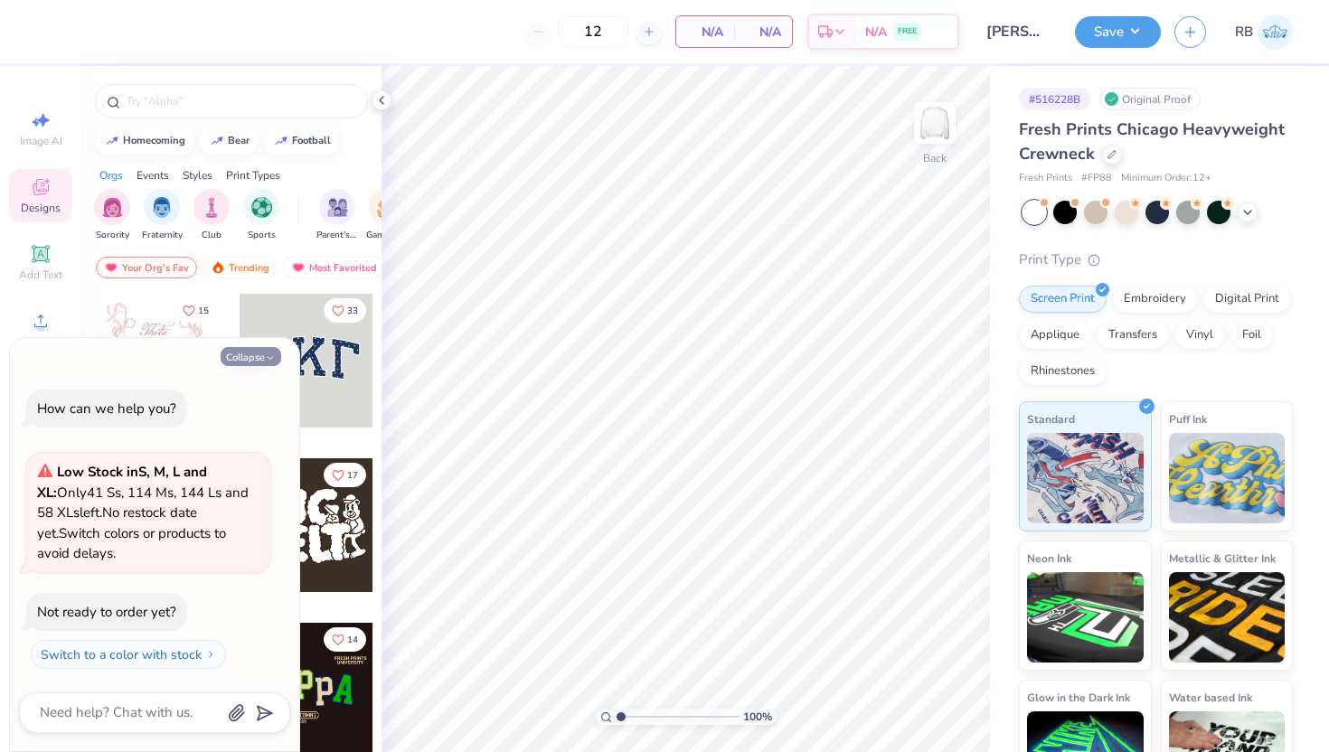
click at [258, 358] on button "Collapse" at bounding box center [251, 356] width 61 height 19
type textarea "x"
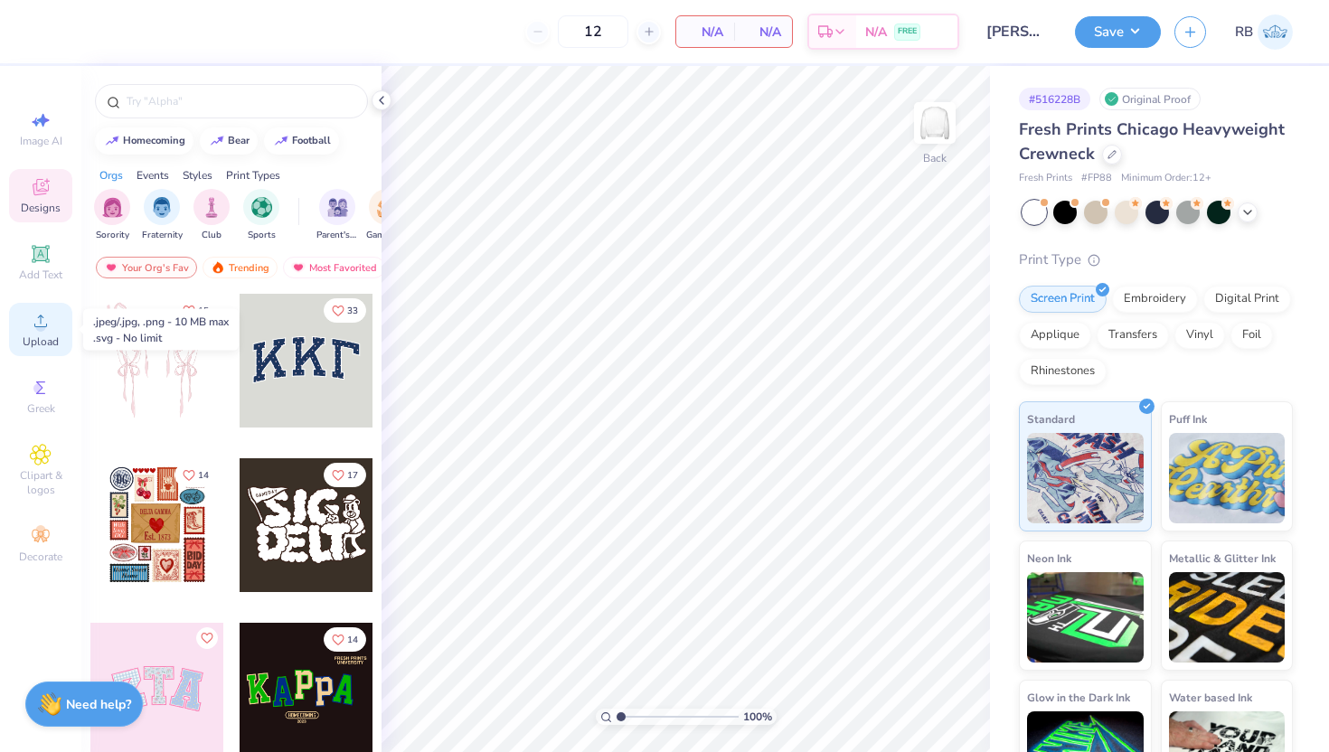
click at [31, 338] on span "Upload" at bounding box center [41, 342] width 36 height 14
click at [33, 342] on span "Upload" at bounding box center [41, 342] width 36 height 14
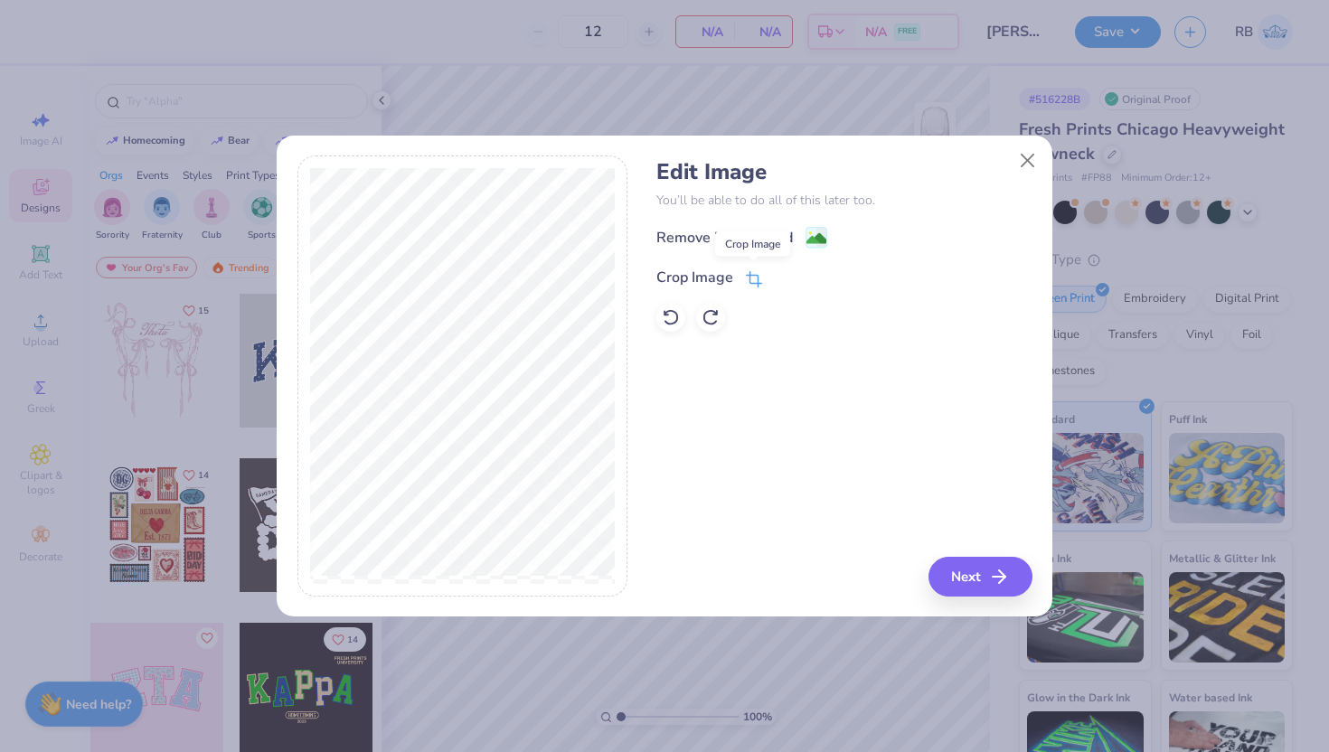
click at [751, 272] on icon at bounding box center [757, 277] width 12 height 12
click at [779, 274] on icon at bounding box center [784, 275] width 11 height 11
click at [738, 279] on div "Crop Image" at bounding box center [710, 278] width 106 height 22
click at [788, 276] on icon at bounding box center [784, 275] width 11 height 11
click at [814, 231] on image at bounding box center [817, 241] width 20 height 20
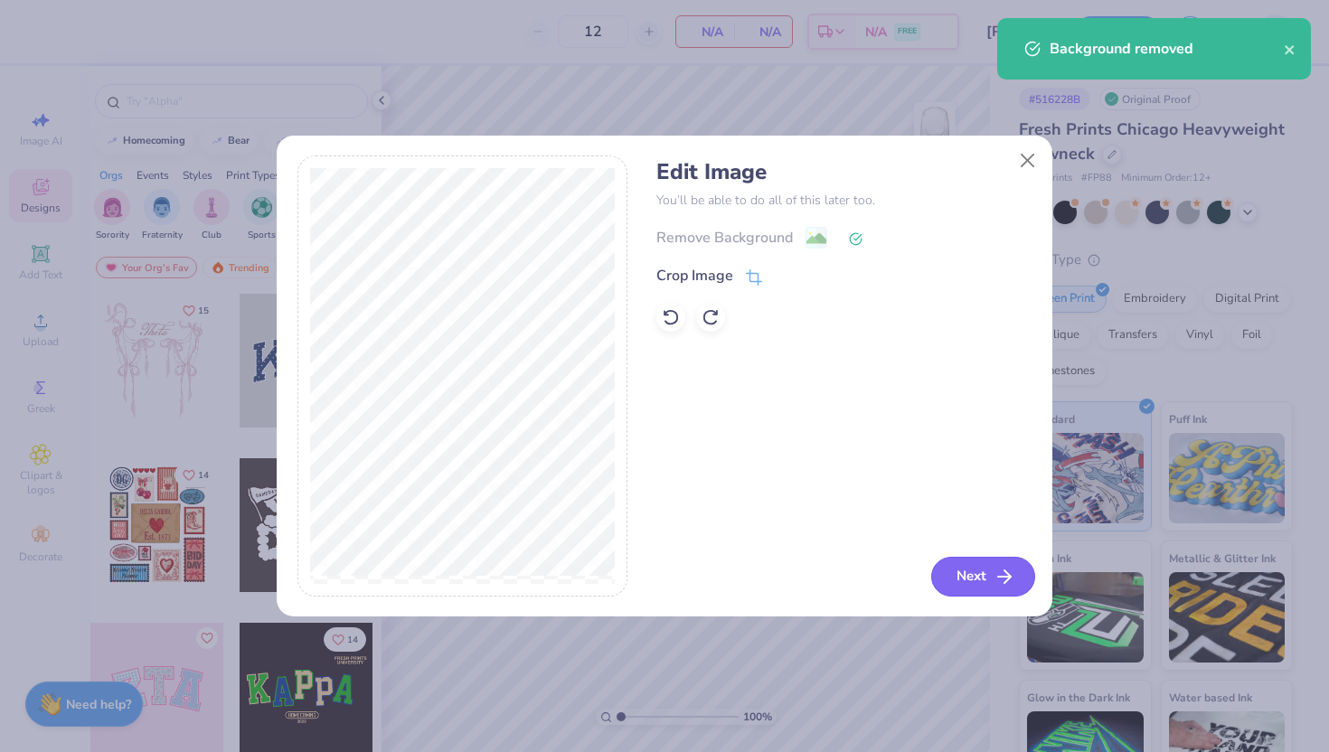
click at [996, 588] on button "Next" at bounding box center [983, 577] width 104 height 40
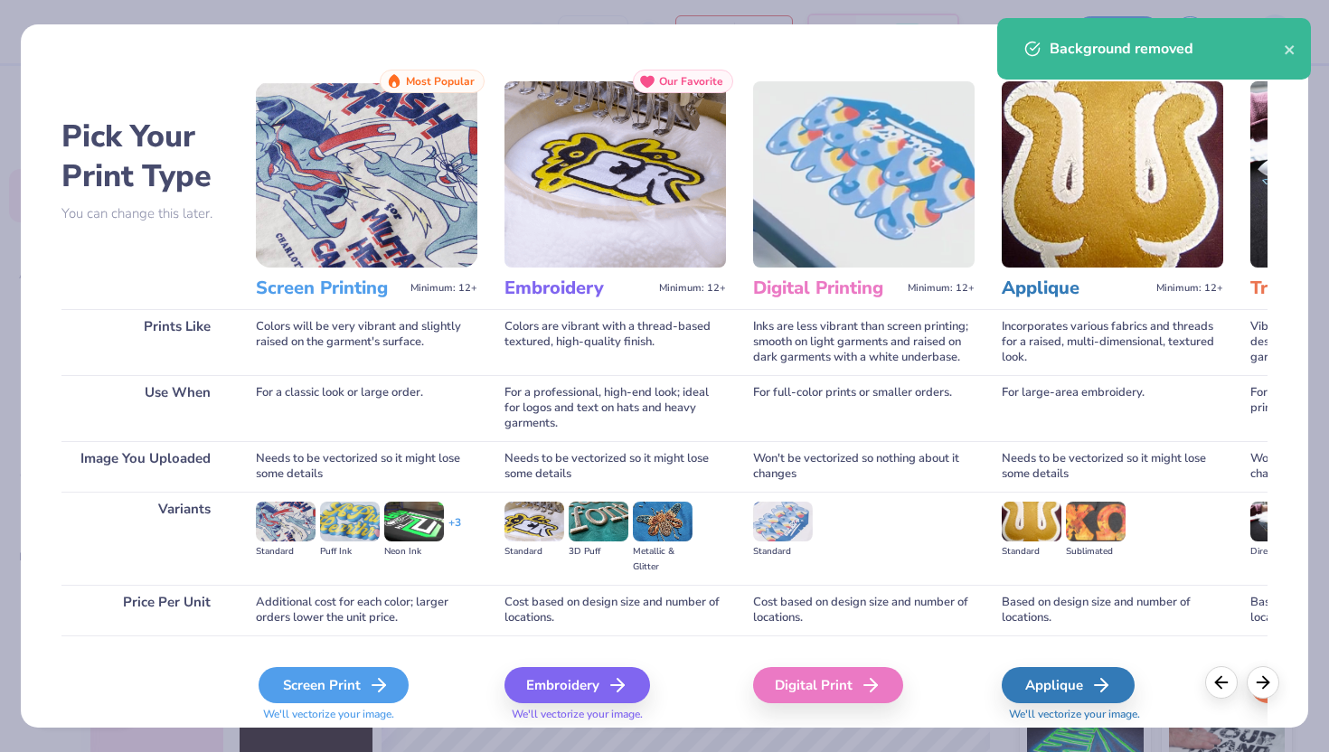
click at [363, 678] on div "Screen Print" at bounding box center [334, 685] width 150 height 36
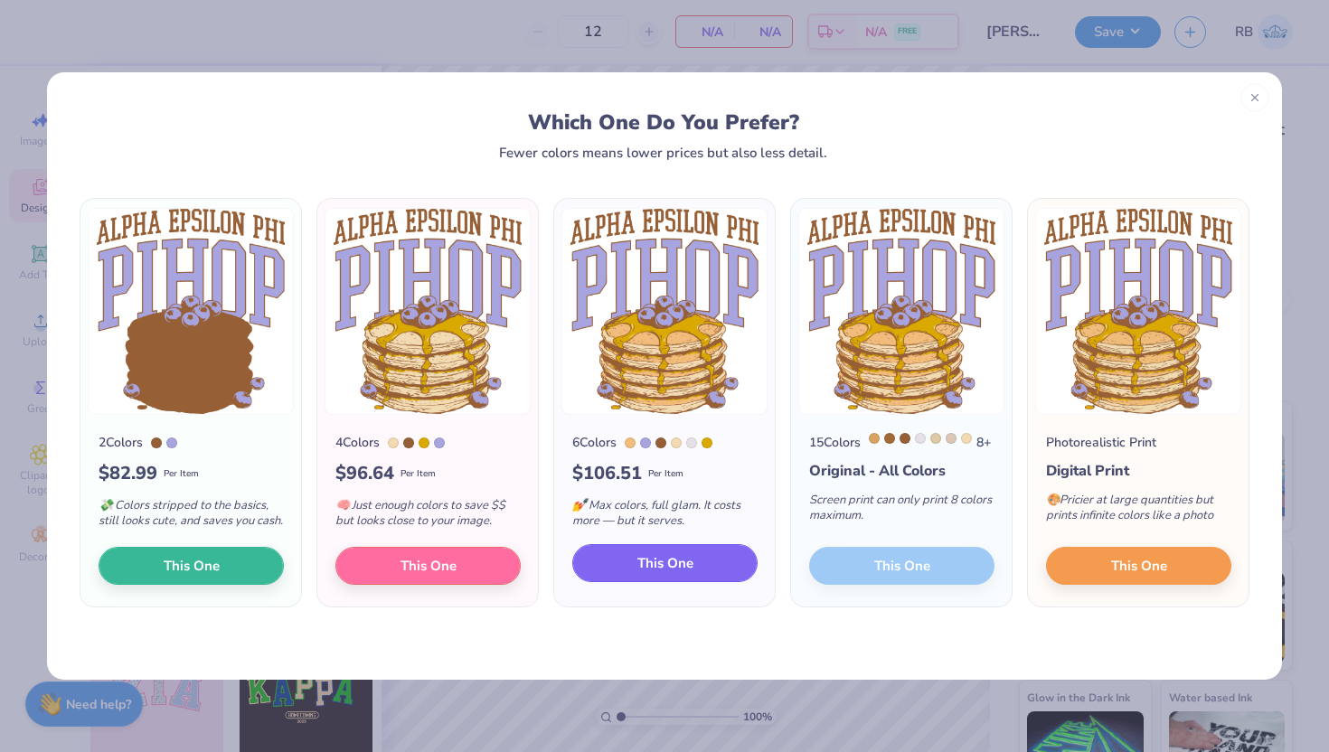
click at [667, 582] on button "This One" at bounding box center [664, 563] width 185 height 38
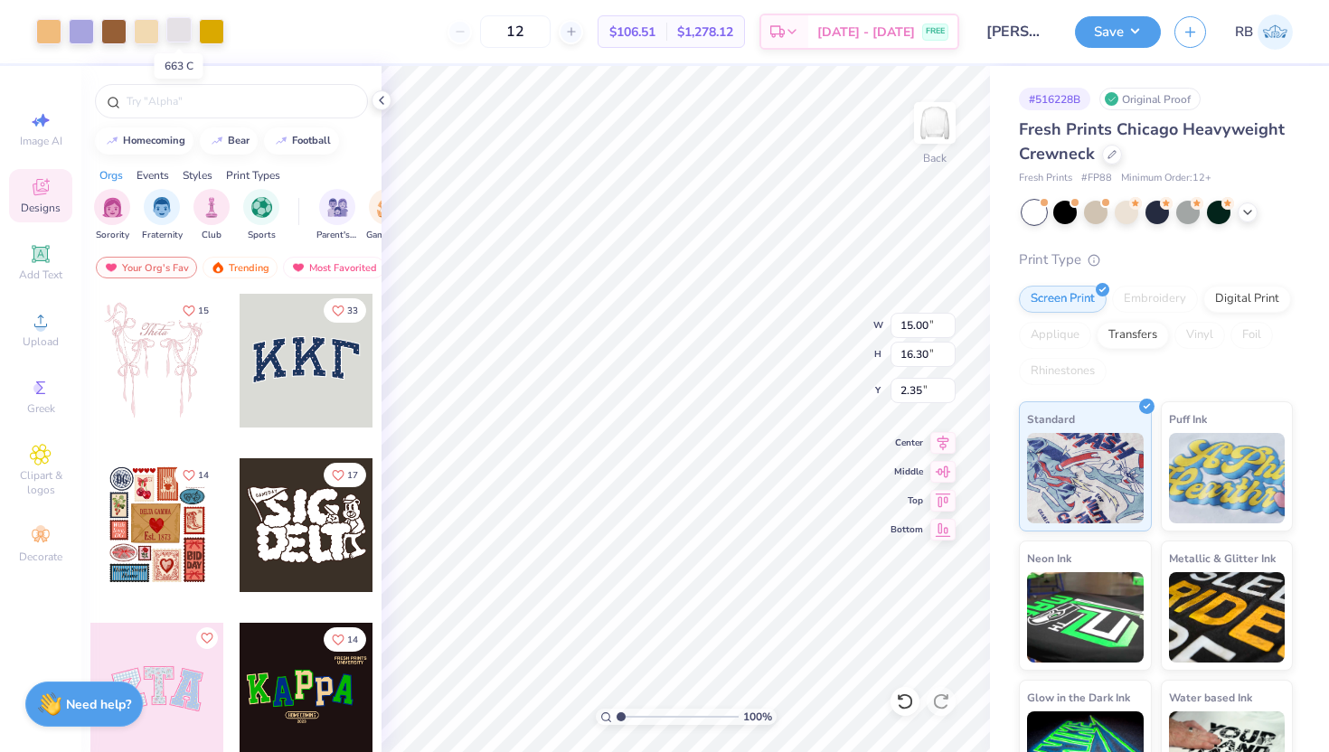
click at [178, 38] on div at bounding box center [178, 29] width 25 height 25
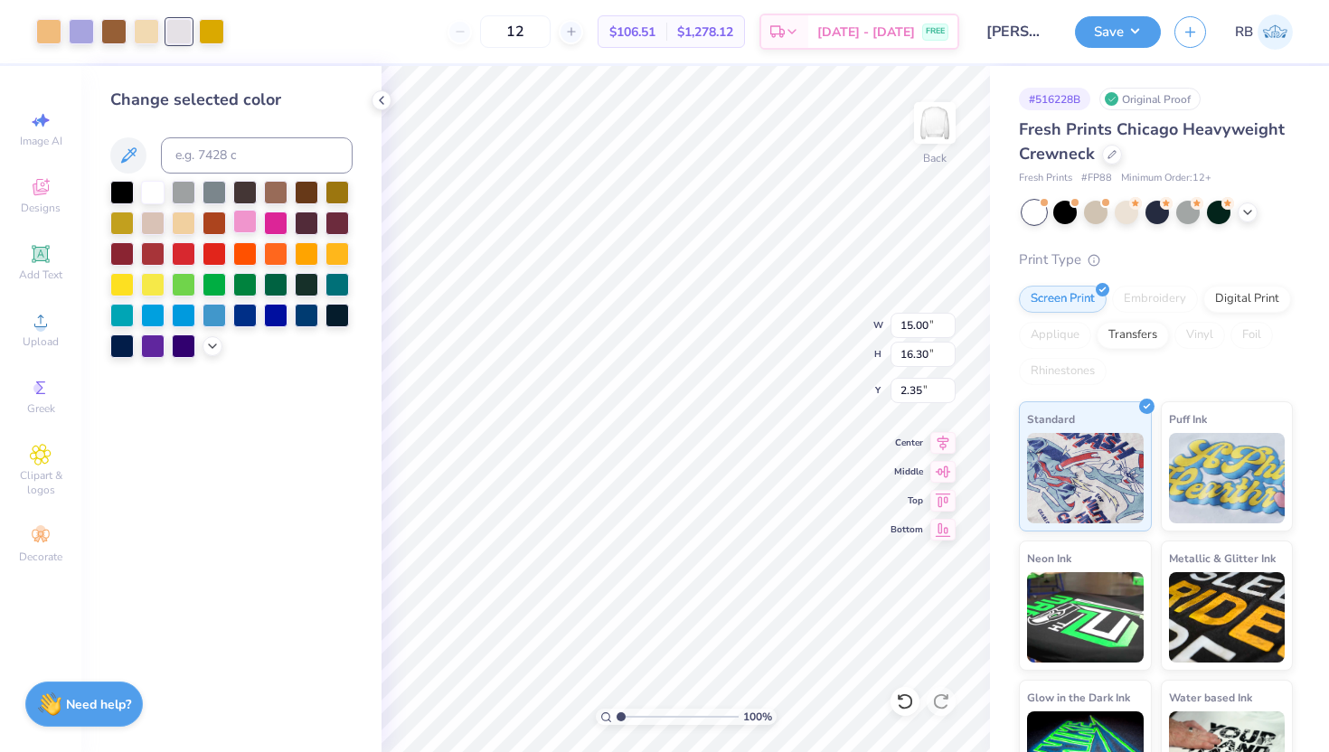
click at [242, 225] on div at bounding box center [245, 222] width 24 height 24
drag, startPoint x: 621, startPoint y: 716, endPoint x: 659, endPoint y: 716, distance: 38.0
click at [659, 716] on input "range" at bounding box center [678, 717] width 122 height 16
click at [676, 585] on li "Ungroup" at bounding box center [694, 589] width 142 height 35
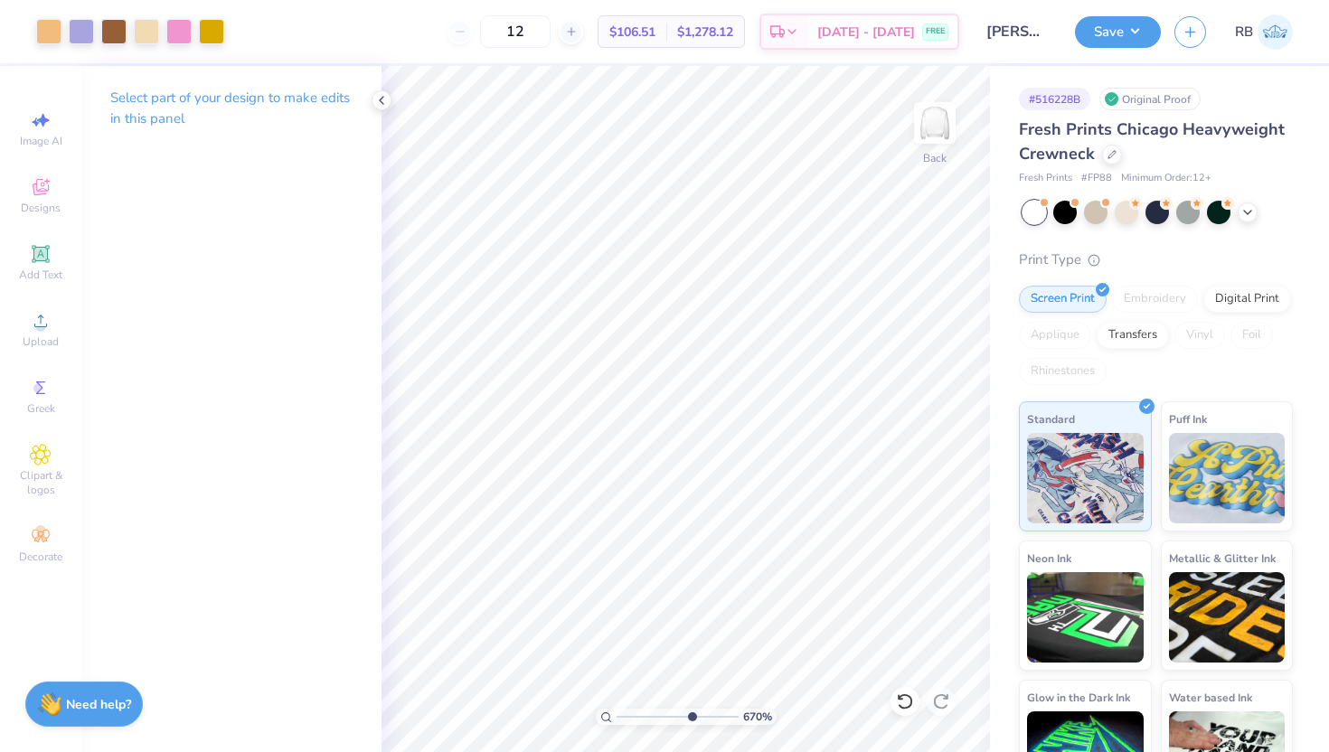
drag, startPoint x: 661, startPoint y: 721, endPoint x: 689, endPoint y: 721, distance: 28.0
type input "6.7"
click at [689, 721] on input "range" at bounding box center [678, 717] width 122 height 16
click at [901, 693] on icon at bounding box center [905, 702] width 18 height 18
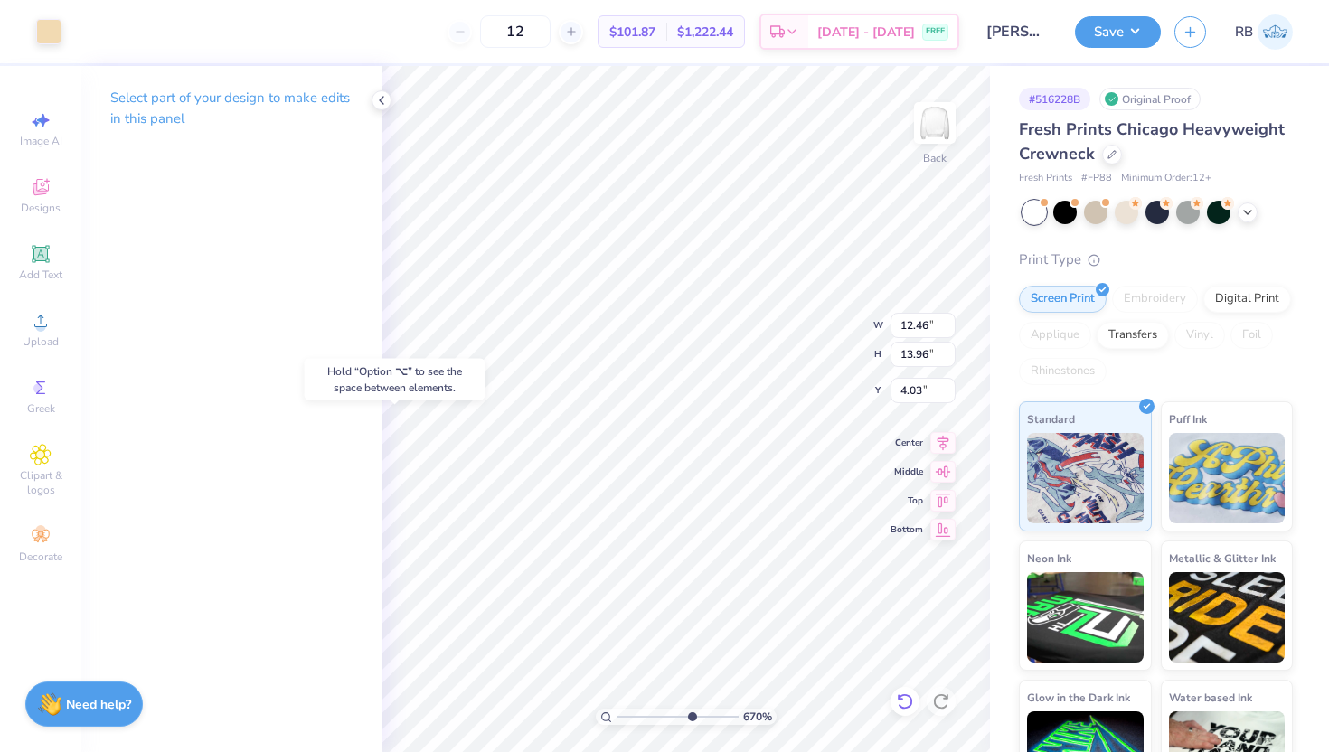
type input "4.03"
type input "15.00"
type input "16.30"
type input "2.35"
click at [905, 390] on input "2.35" at bounding box center [923, 390] width 65 height 25
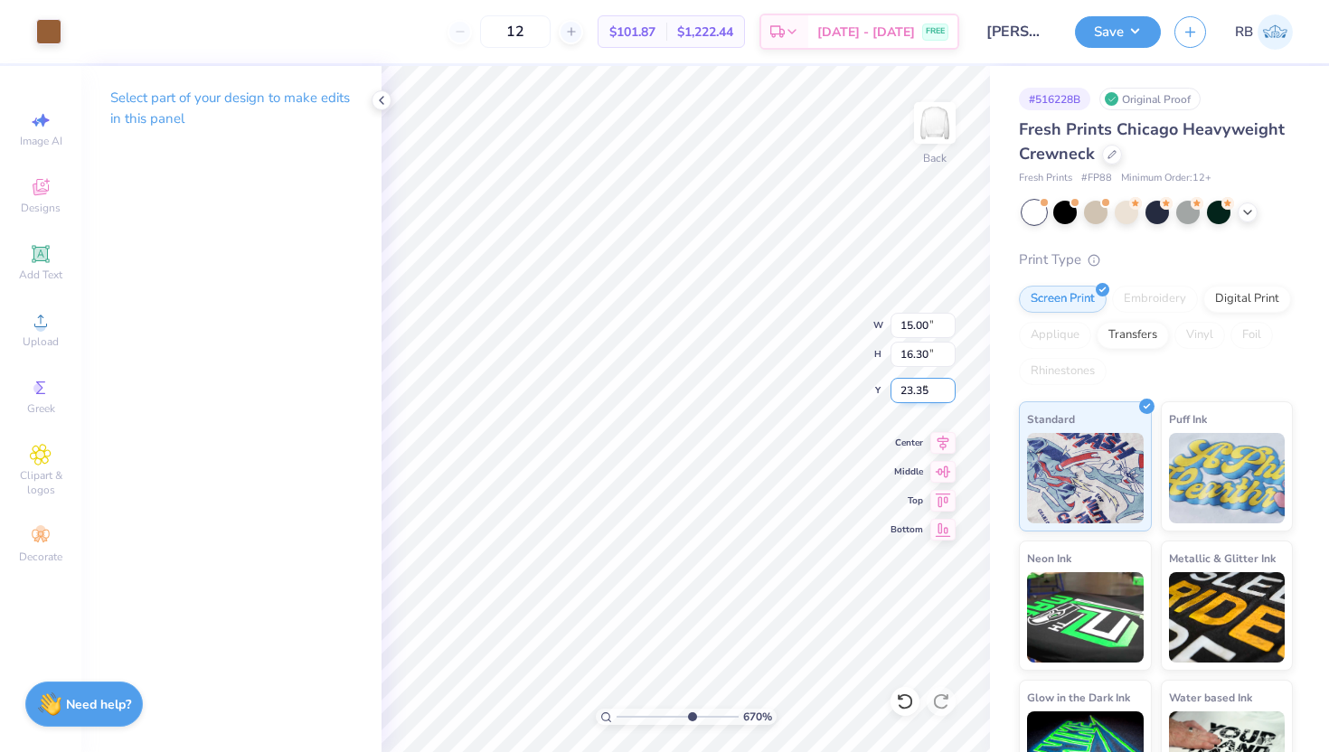
type input "4.20"
click at [901, 708] on icon at bounding box center [905, 702] width 18 height 18
click at [942, 701] on icon at bounding box center [941, 702] width 18 height 18
type input "4.20"
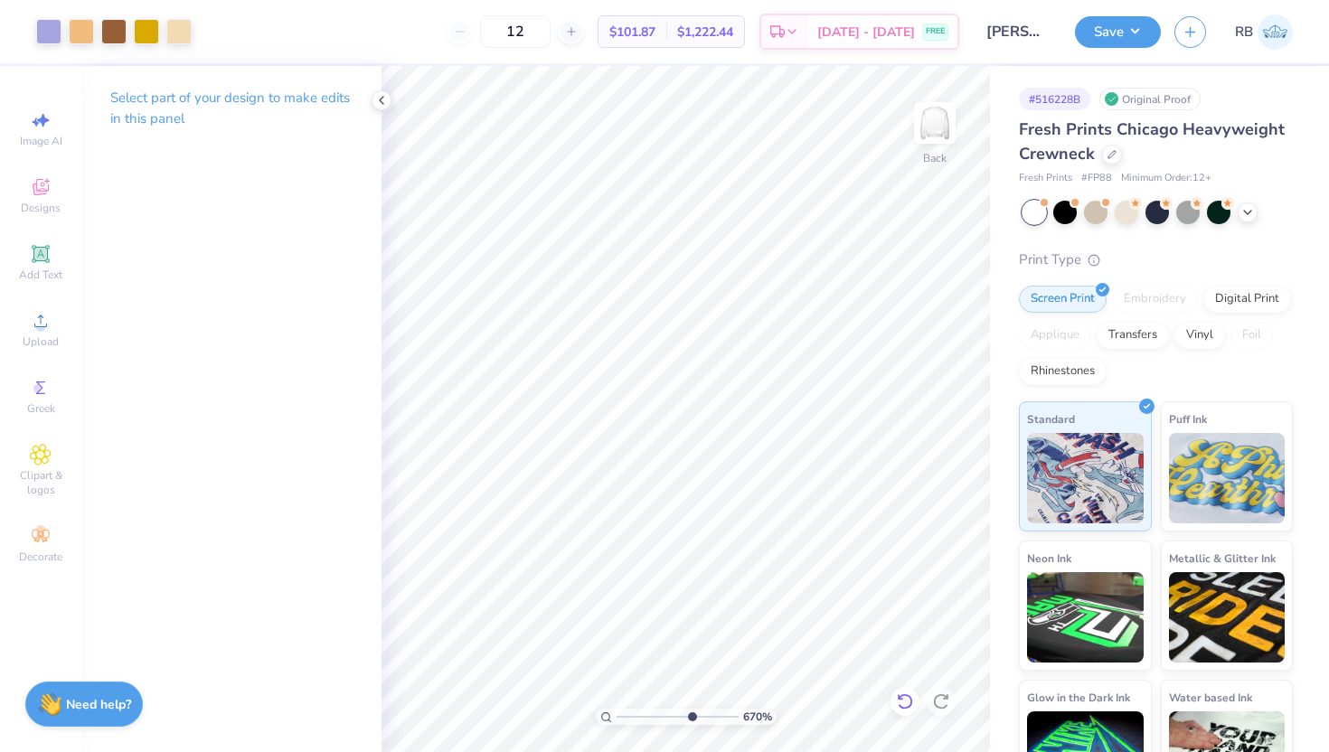
click at [919, 702] on div at bounding box center [905, 701] width 29 height 29
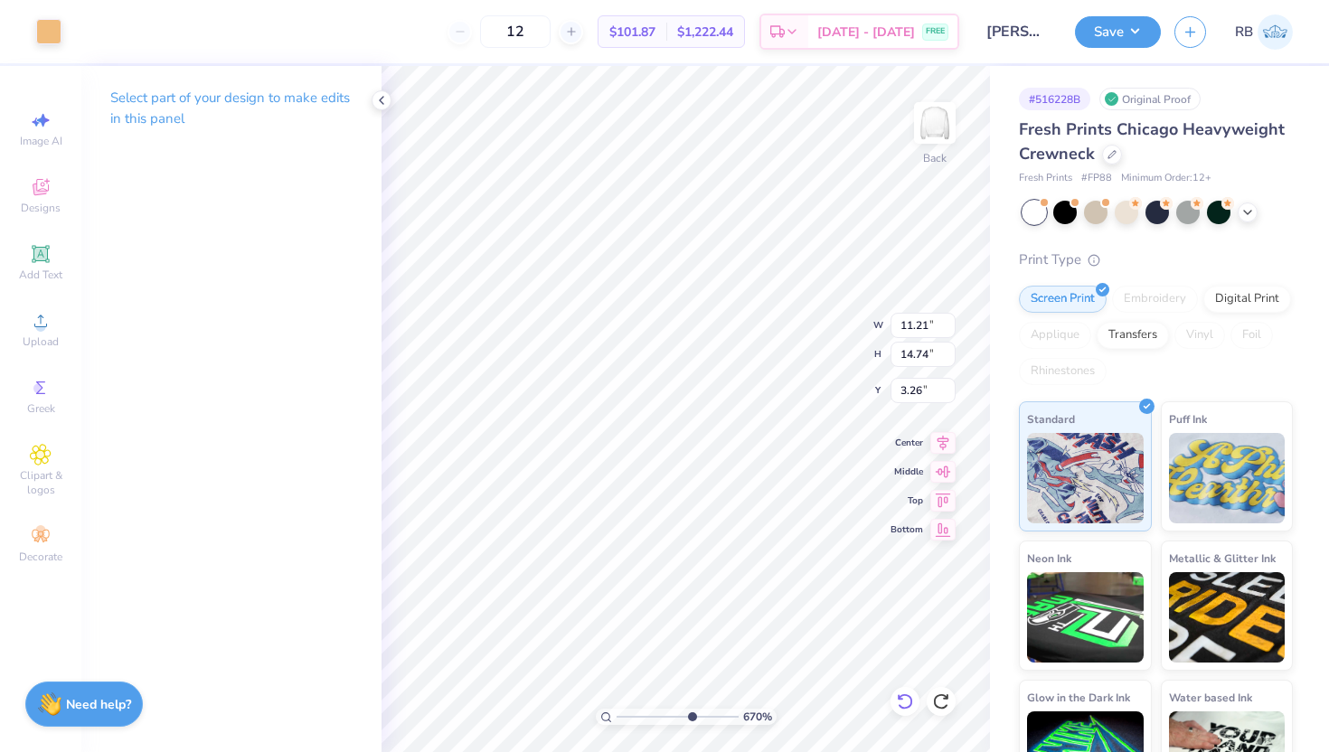
type input "2.29"
click at [903, 390] on input "4.20" at bounding box center [923, 390] width 65 height 25
type input "2.35"
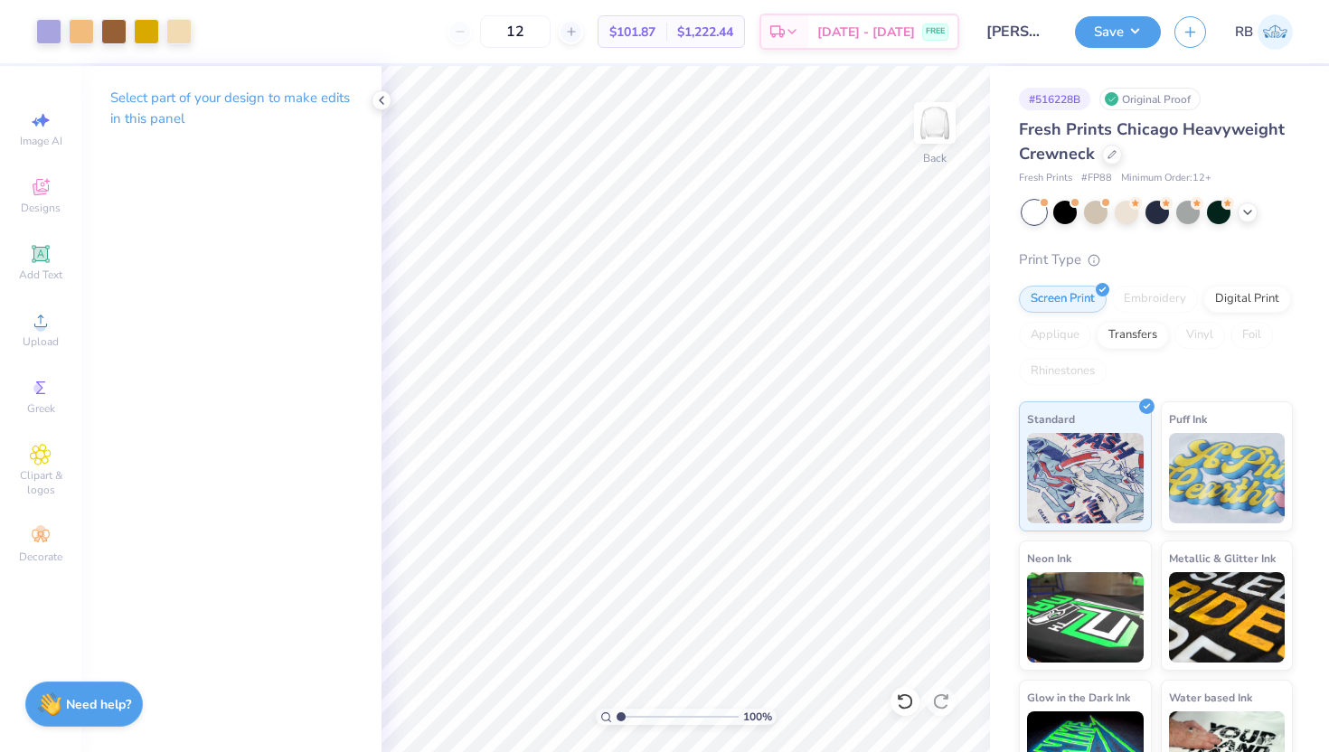
type input "1"
drag, startPoint x: 691, startPoint y: 718, endPoint x: 607, endPoint y: 715, distance: 84.1
click at [607, 716] on div "100 %" at bounding box center [686, 717] width 181 height 16
click at [181, 26] on div at bounding box center [178, 29] width 25 height 25
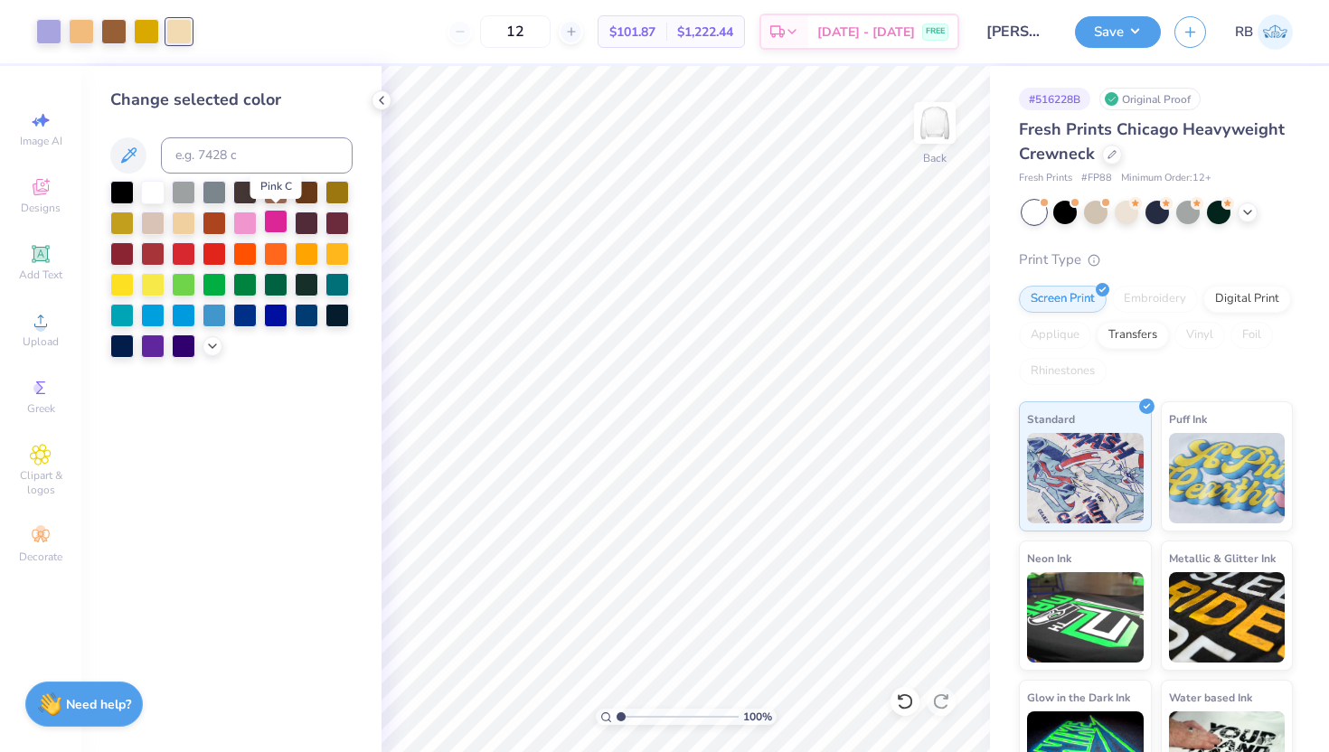
click at [275, 223] on div at bounding box center [276, 222] width 24 height 24
click at [898, 702] on icon at bounding box center [905, 702] width 18 height 18
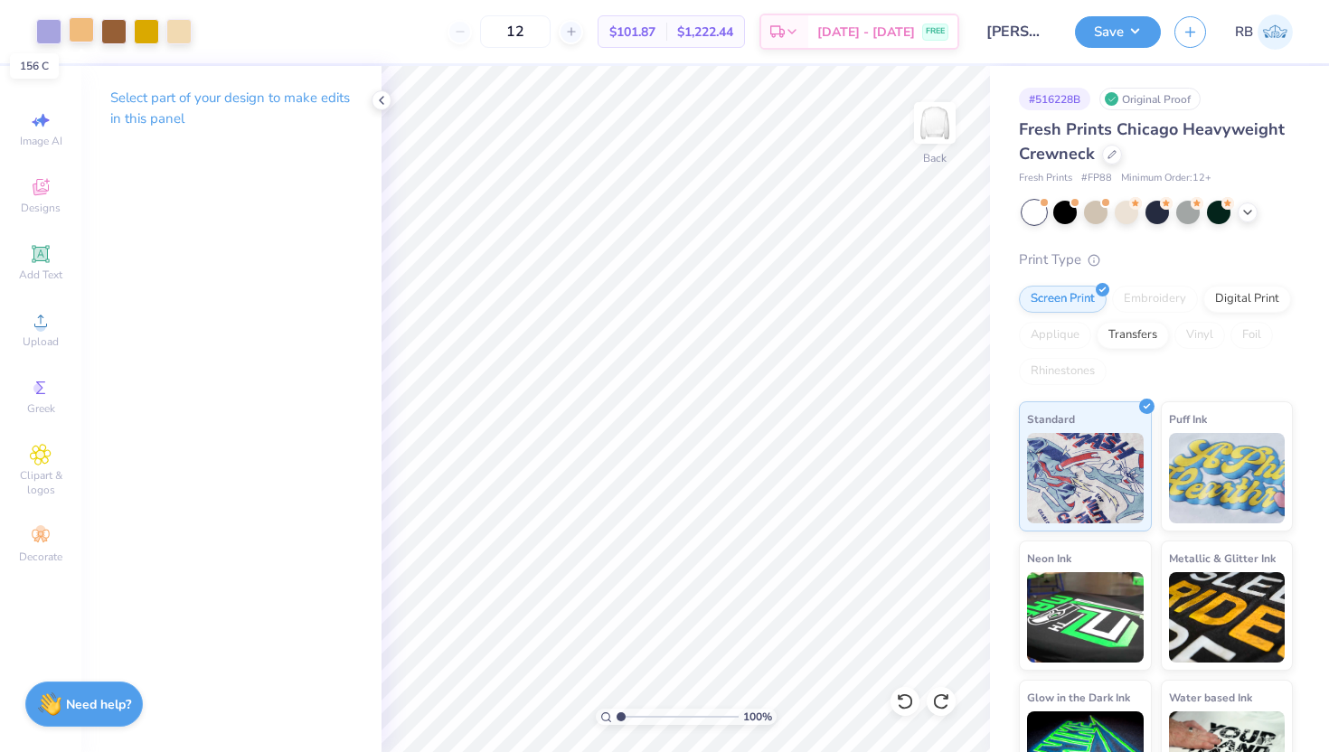
click at [85, 37] on div at bounding box center [81, 29] width 25 height 25
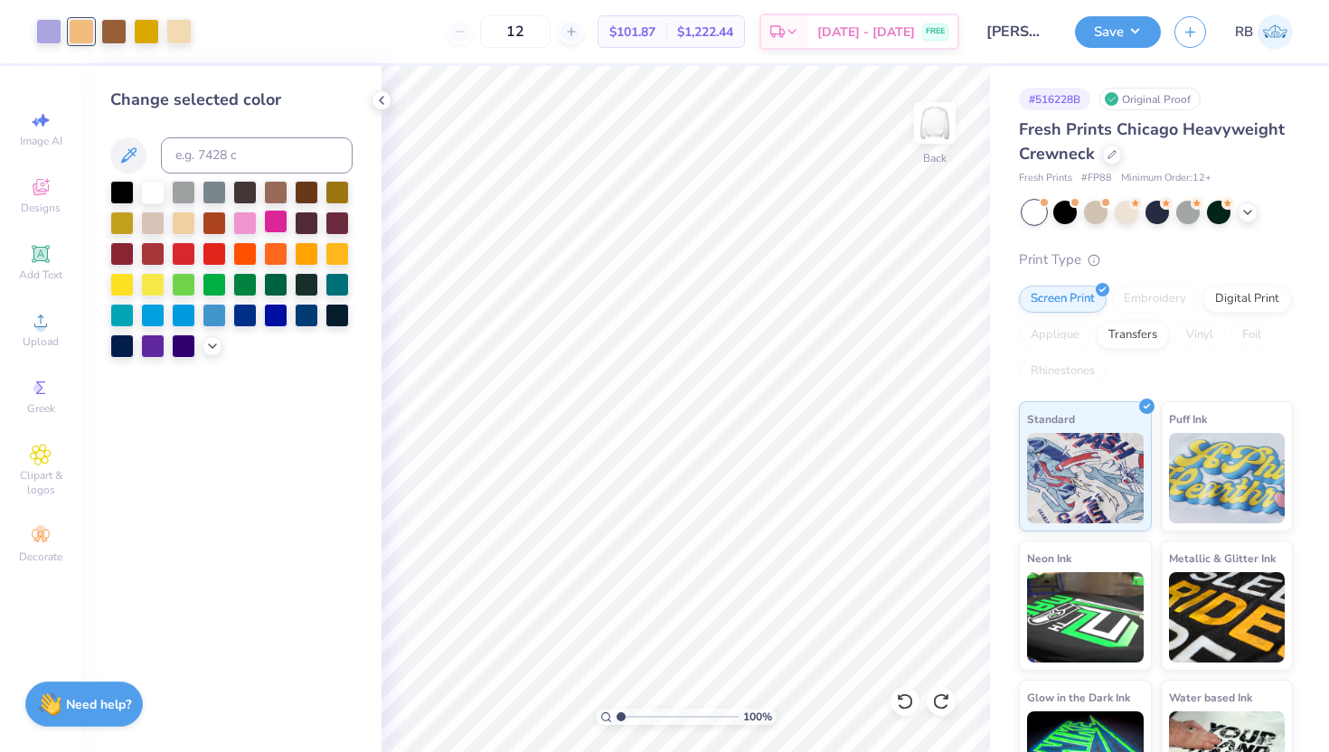
click at [279, 214] on div at bounding box center [276, 222] width 24 height 24
click at [178, 33] on div at bounding box center [178, 29] width 25 height 25
click at [244, 220] on div at bounding box center [245, 222] width 24 height 24
click at [906, 704] on icon at bounding box center [905, 702] width 18 height 18
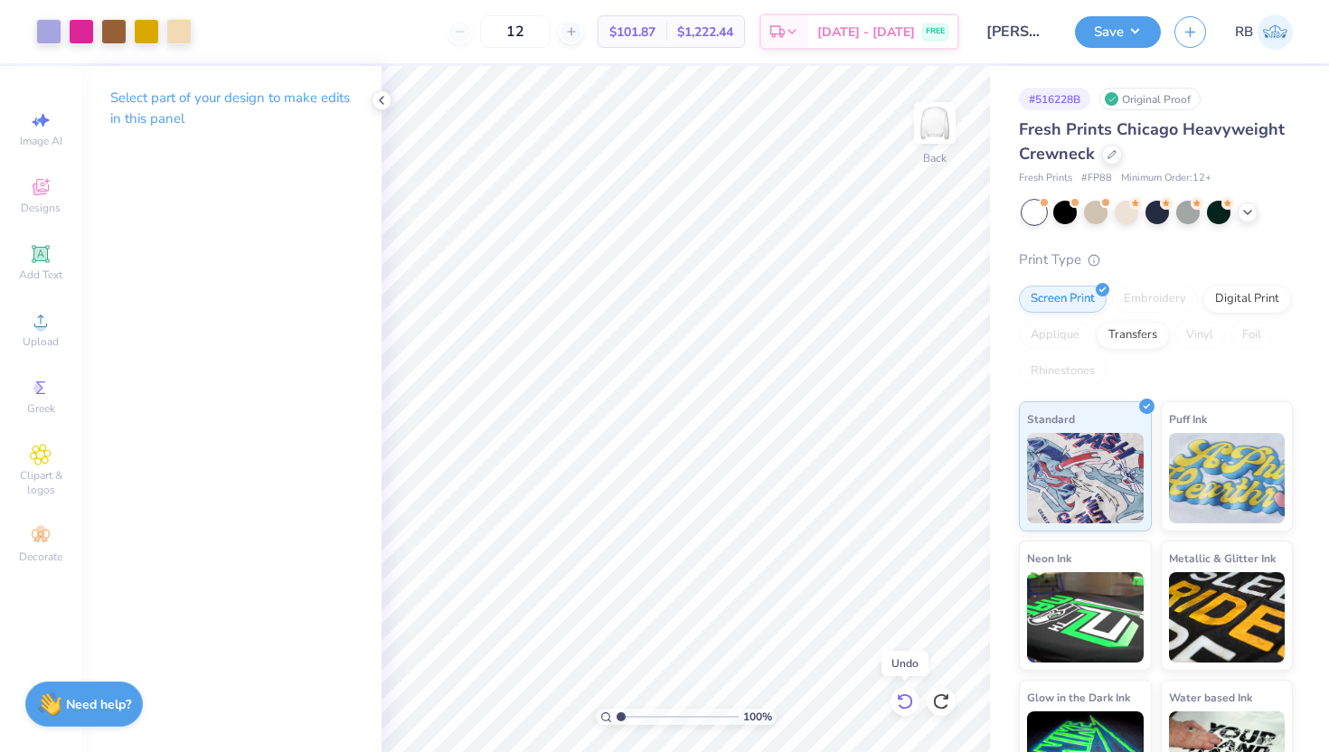
click at [906, 704] on icon at bounding box center [905, 702] width 18 height 18
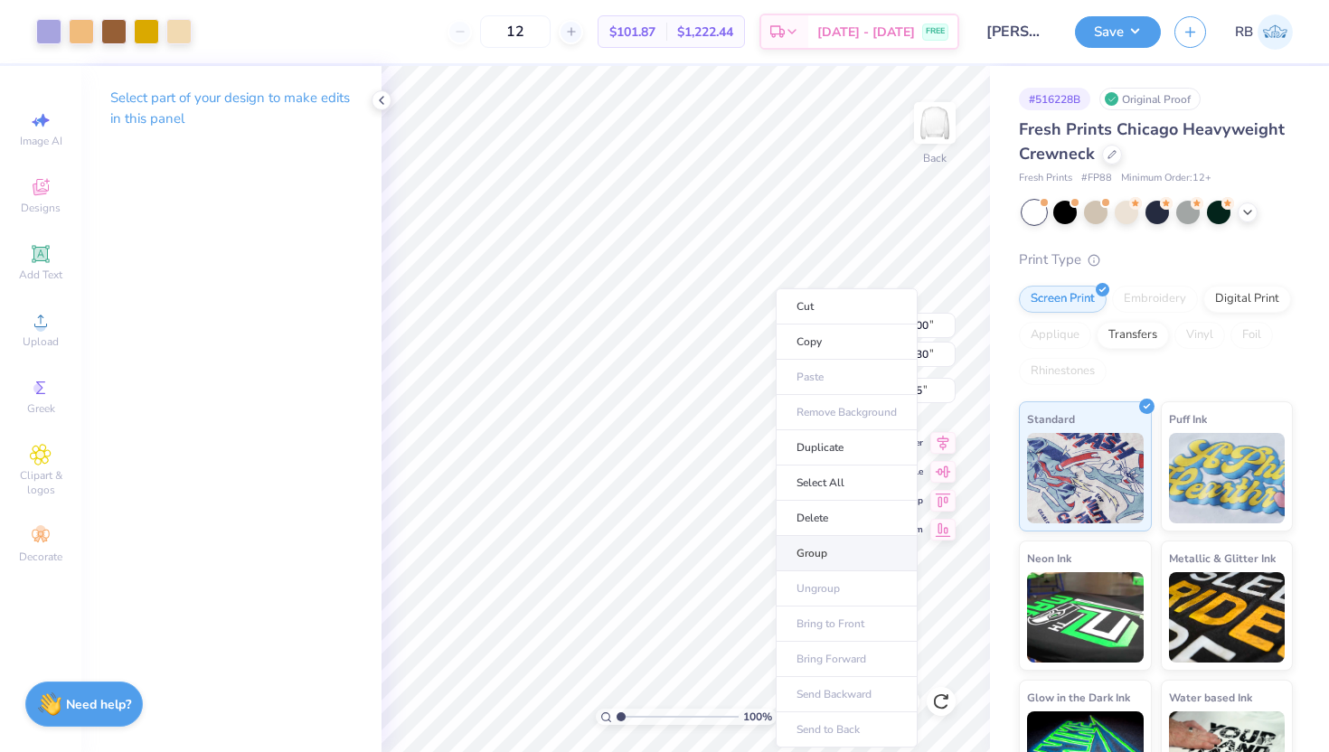
click at [814, 562] on li "Group" at bounding box center [847, 553] width 142 height 35
type input "3.00"
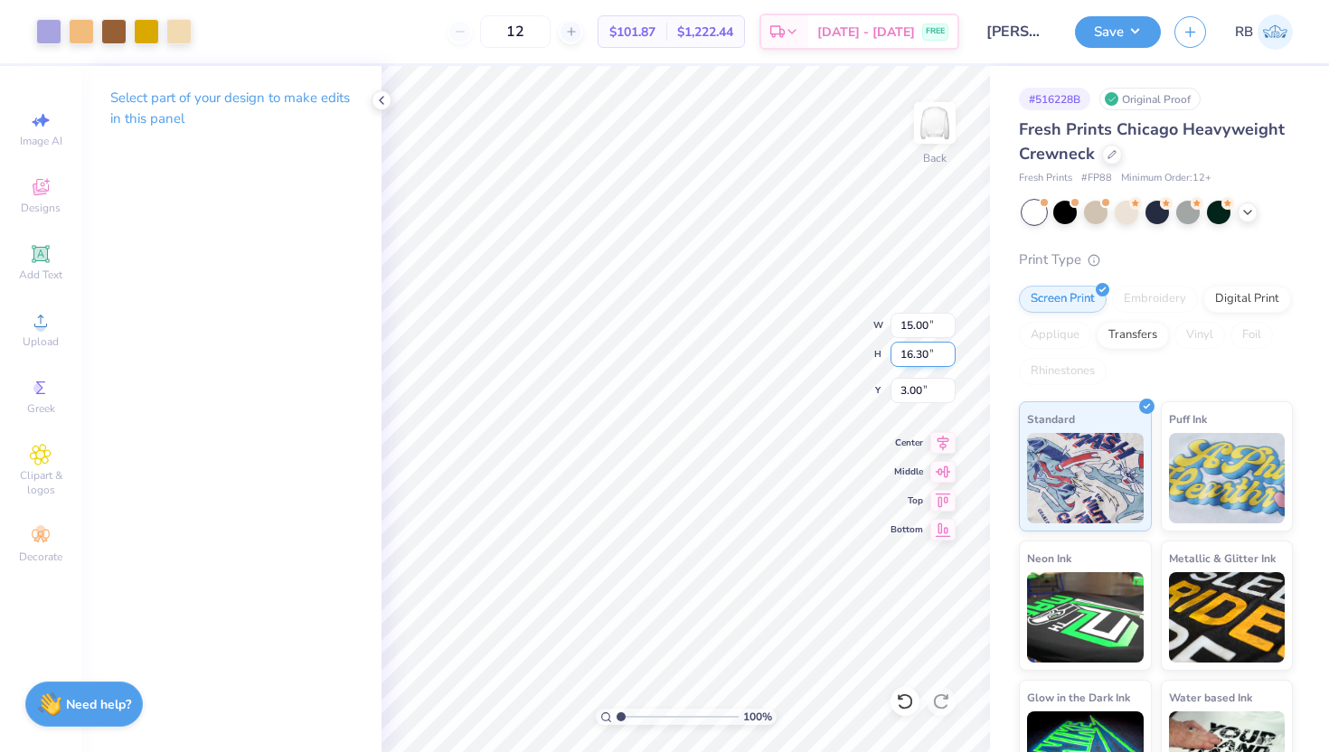
click at [908, 357] on input "16.30" at bounding box center [923, 354] width 65 height 25
type input "15"
type input "13.80"
type input "15.00"
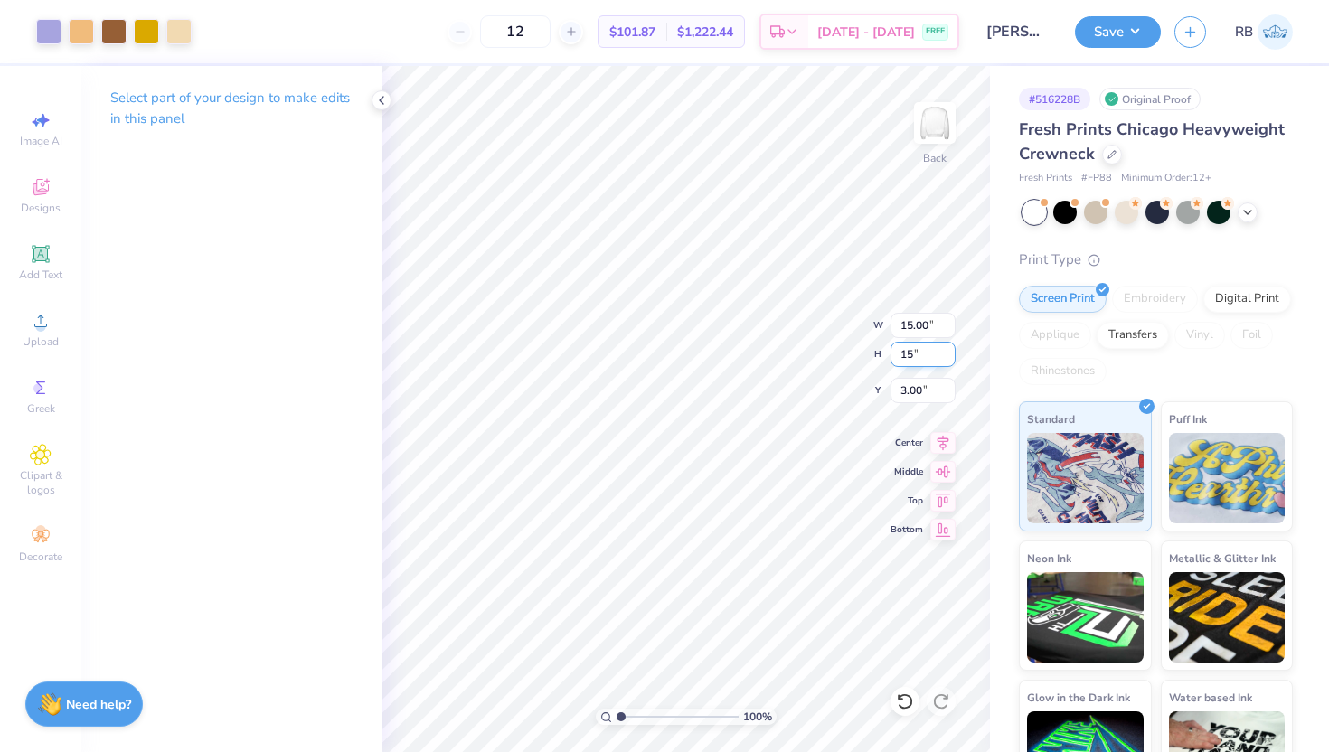
type input "3.65"
click at [914, 329] on input "13.80" at bounding box center [923, 325] width 65 height 25
type input "12.50"
type input "13.58"
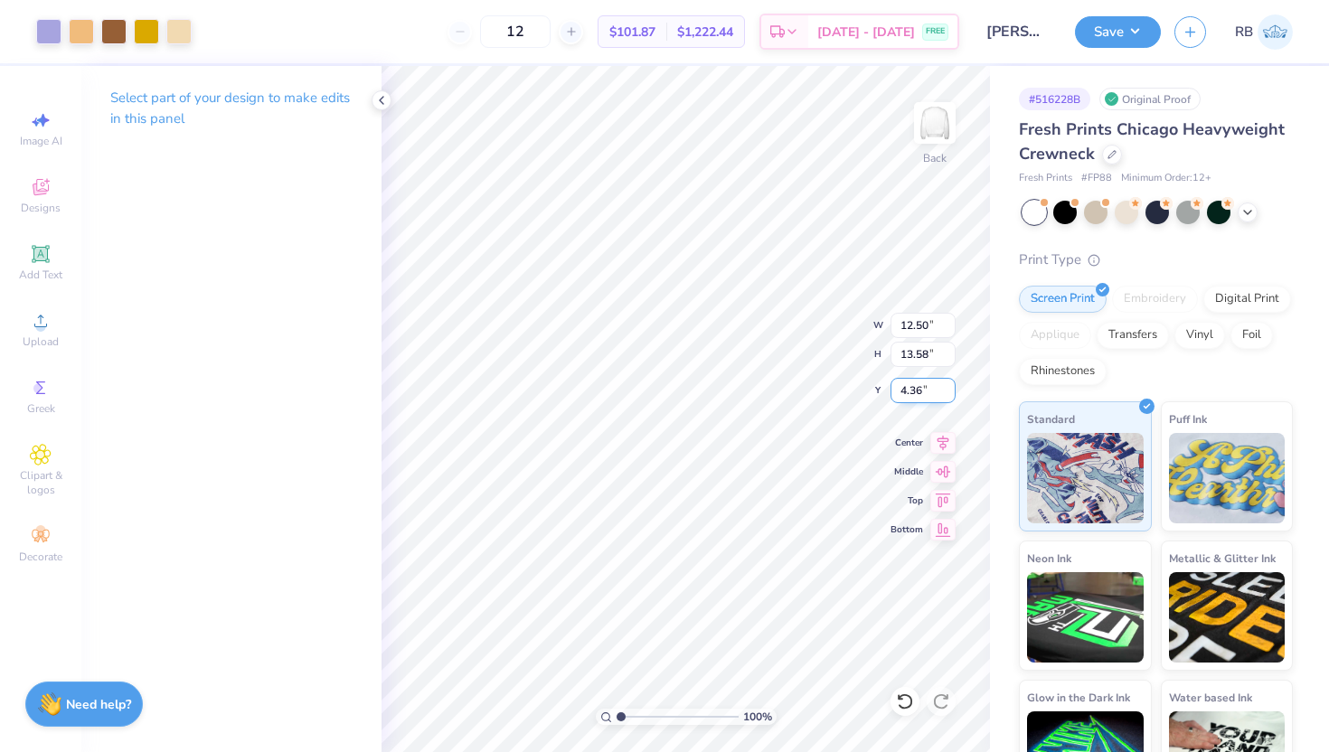
click at [910, 388] on input "4.36" at bounding box center [923, 390] width 65 height 25
type input "3.00"
click at [934, 437] on icon at bounding box center [943, 441] width 25 height 22
click at [1104, 37] on button "Save" at bounding box center [1118, 30] width 86 height 32
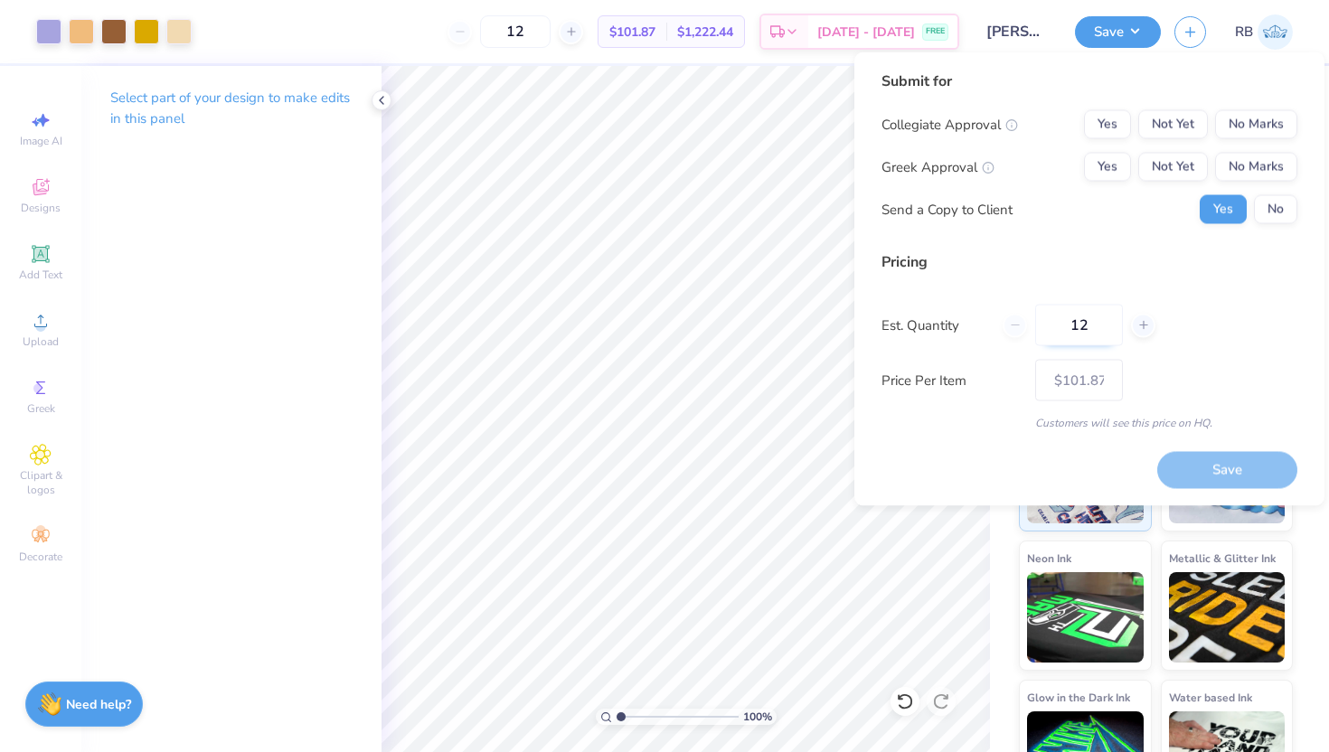
click at [1092, 324] on input "12" at bounding box center [1079, 326] width 88 height 42
type input "1"
type input "0"
type input "050"
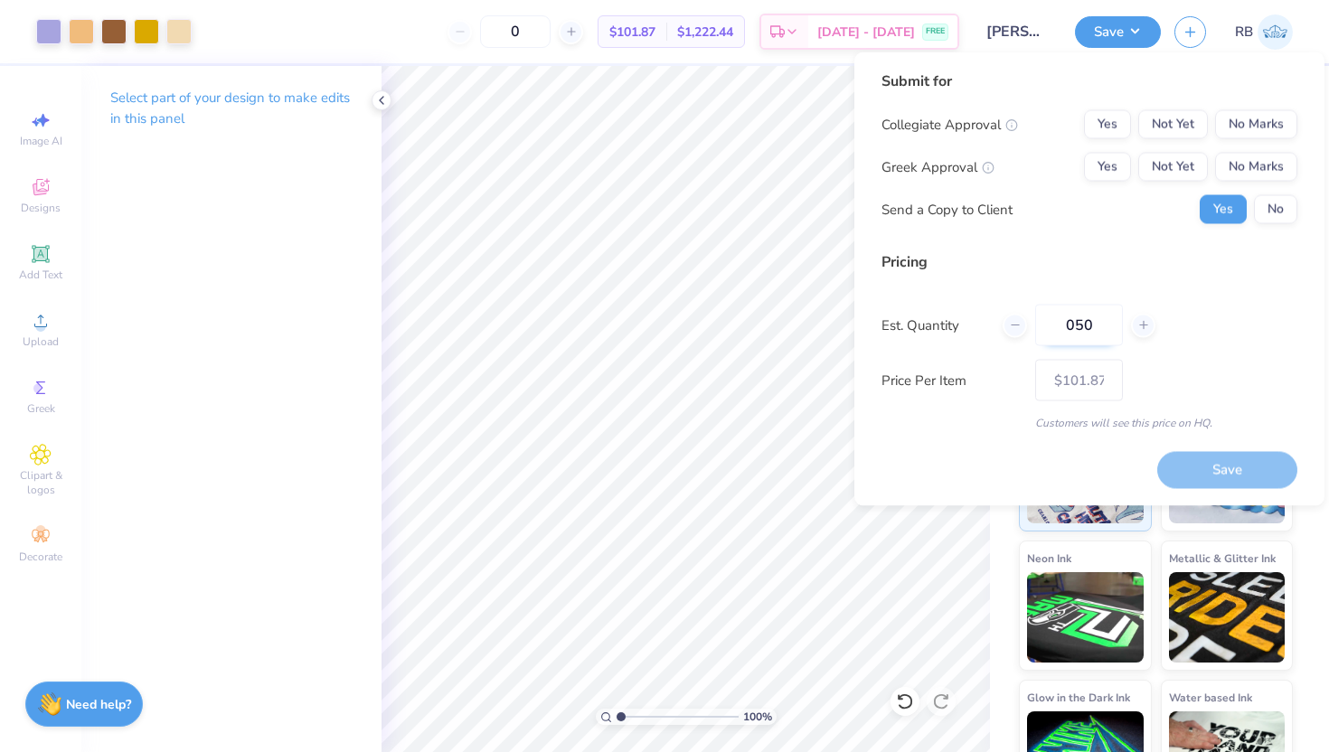
type input "50"
type input "$74.65"
type input "050"
click at [1191, 360] on div "Price Per Item $74.65" at bounding box center [1090, 381] width 416 height 42
click at [1263, 178] on button "No Marks" at bounding box center [1256, 167] width 82 height 29
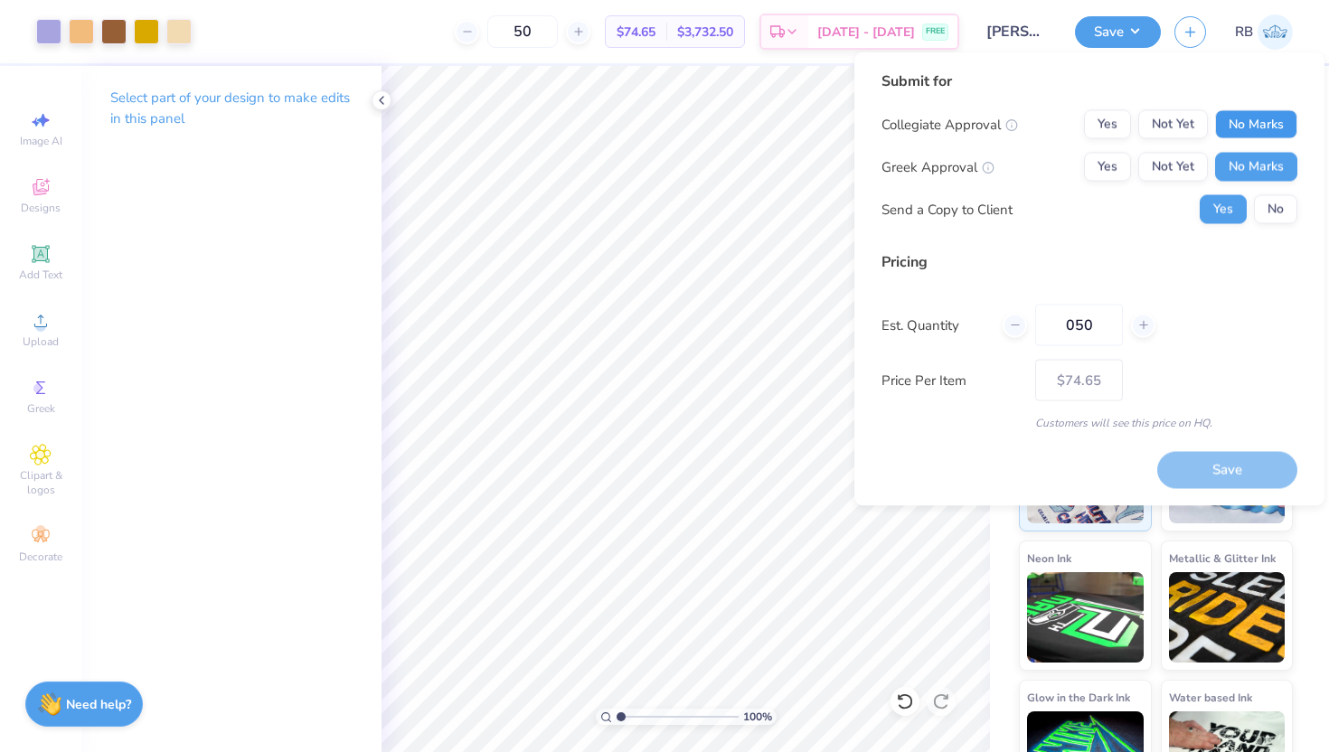
click at [1257, 127] on button "No Marks" at bounding box center [1256, 124] width 82 height 29
click at [1118, 156] on button "Yes" at bounding box center [1107, 167] width 47 height 29
click at [1217, 464] on button "Save" at bounding box center [1227, 469] width 140 height 37
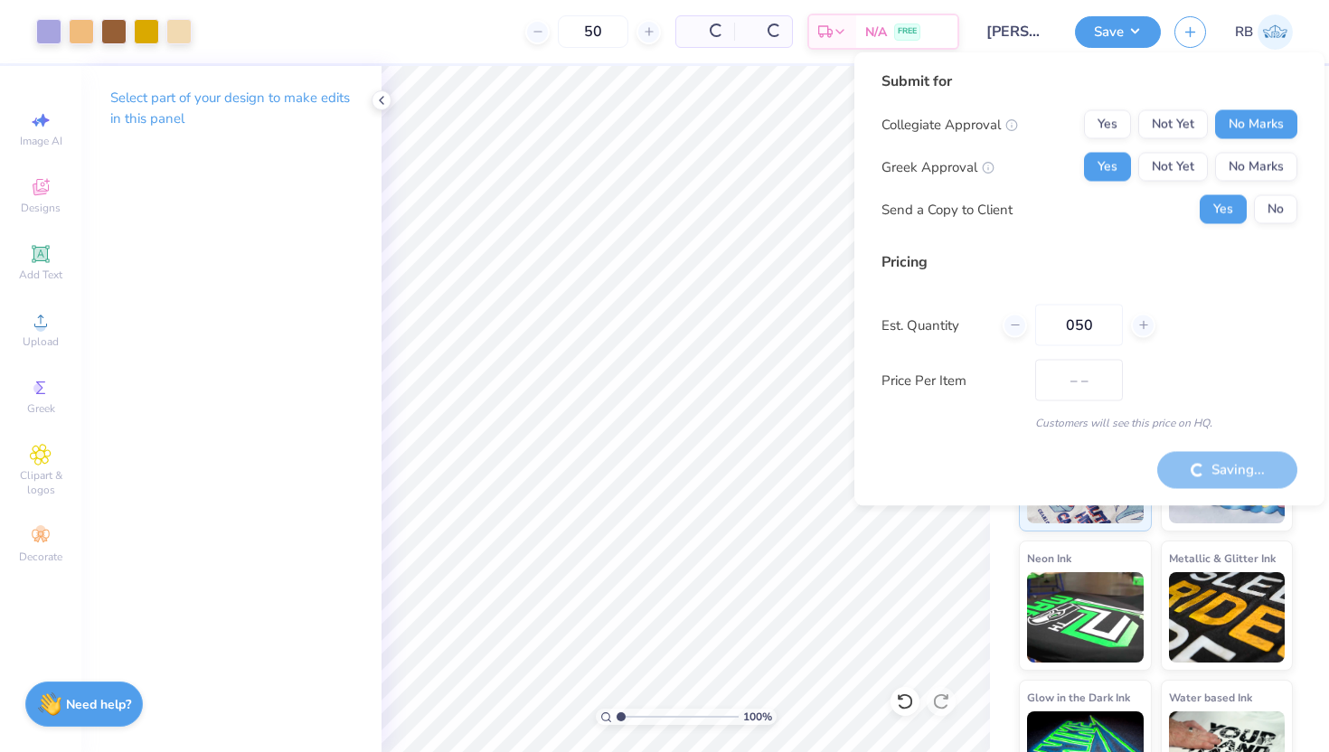
type input "$61.57"
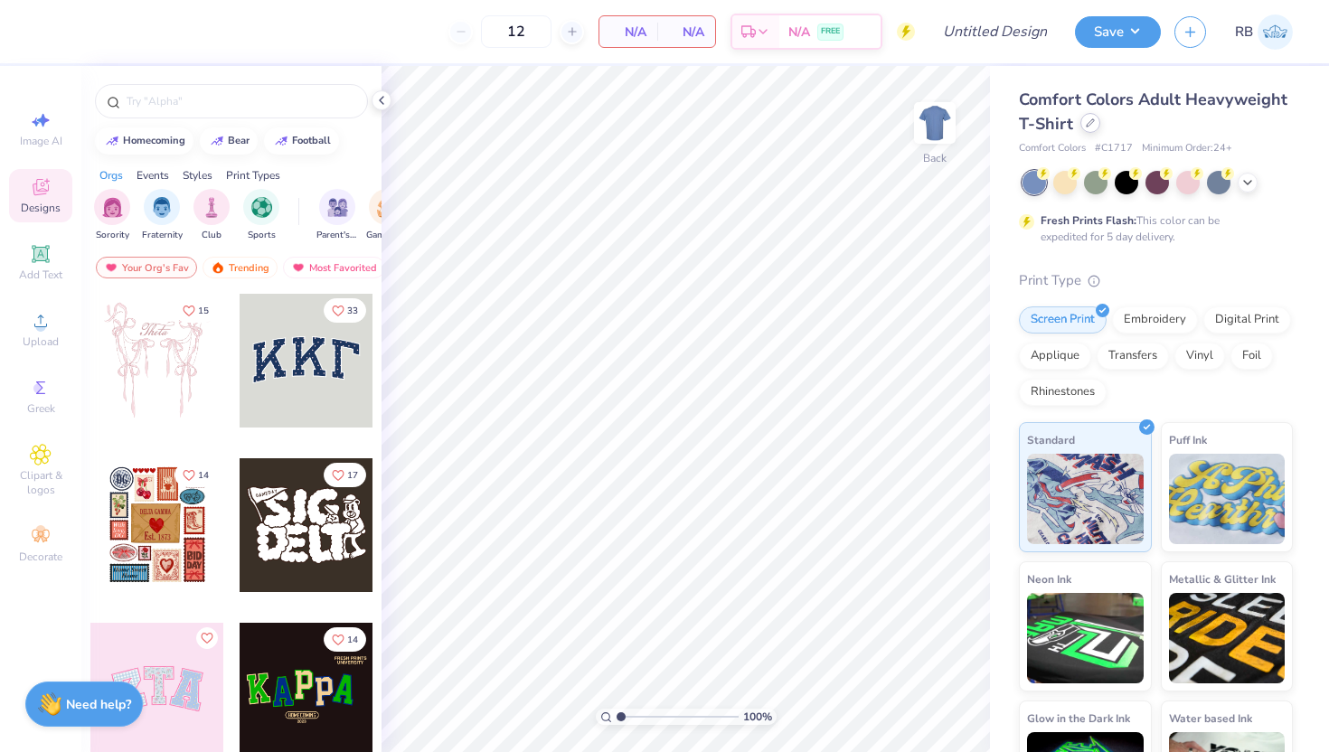
click at [1092, 126] on icon at bounding box center [1090, 122] width 9 height 9
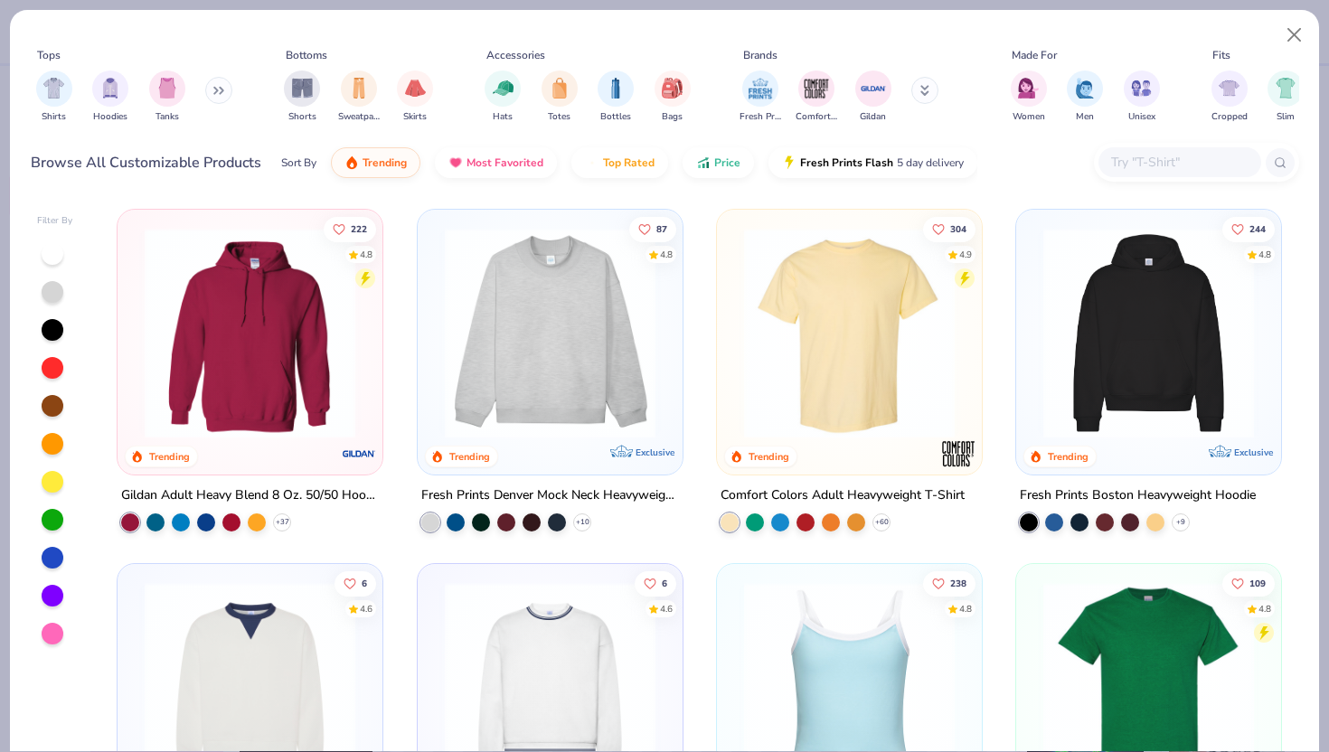
click at [912, 96] on div "Fresh Prints Comfort Colors Gildan" at bounding box center [851, 96] width 228 height 67
click at [920, 96] on button at bounding box center [925, 90] width 27 height 27
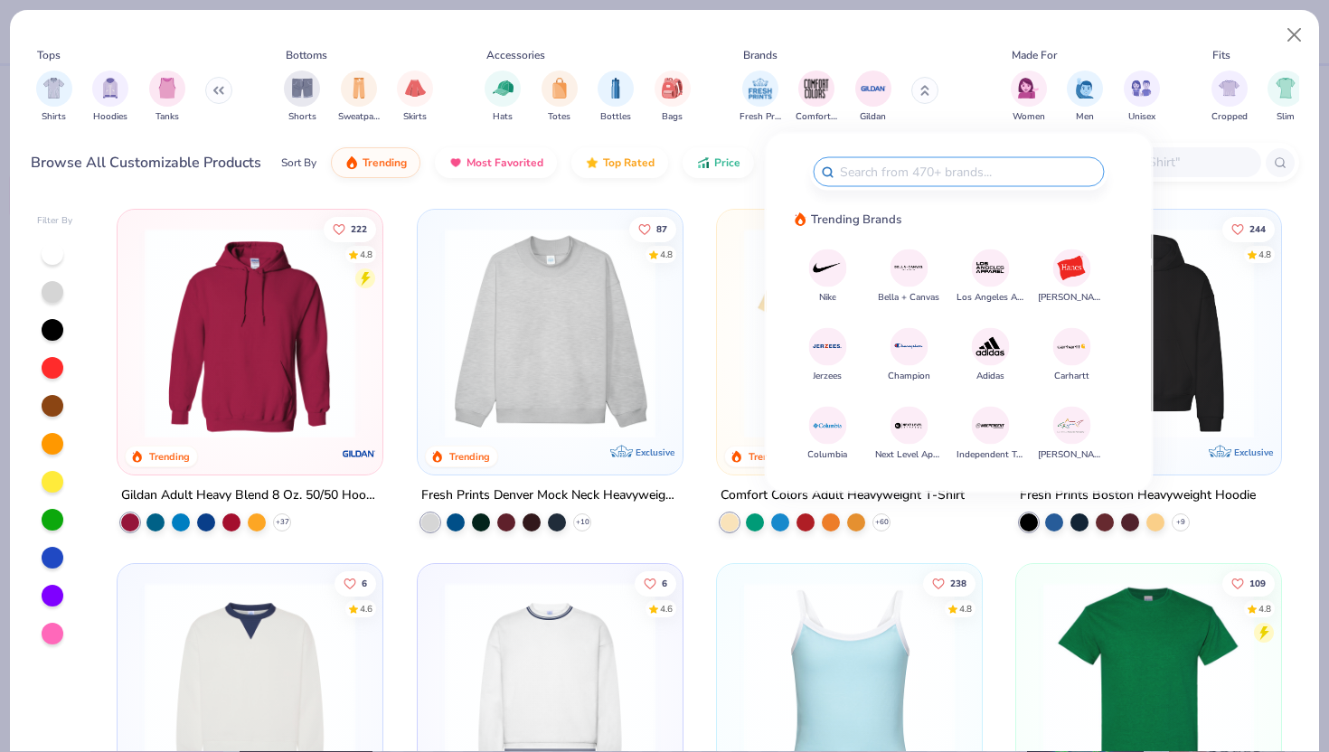
click at [992, 264] on img at bounding box center [991, 268] width 32 height 32
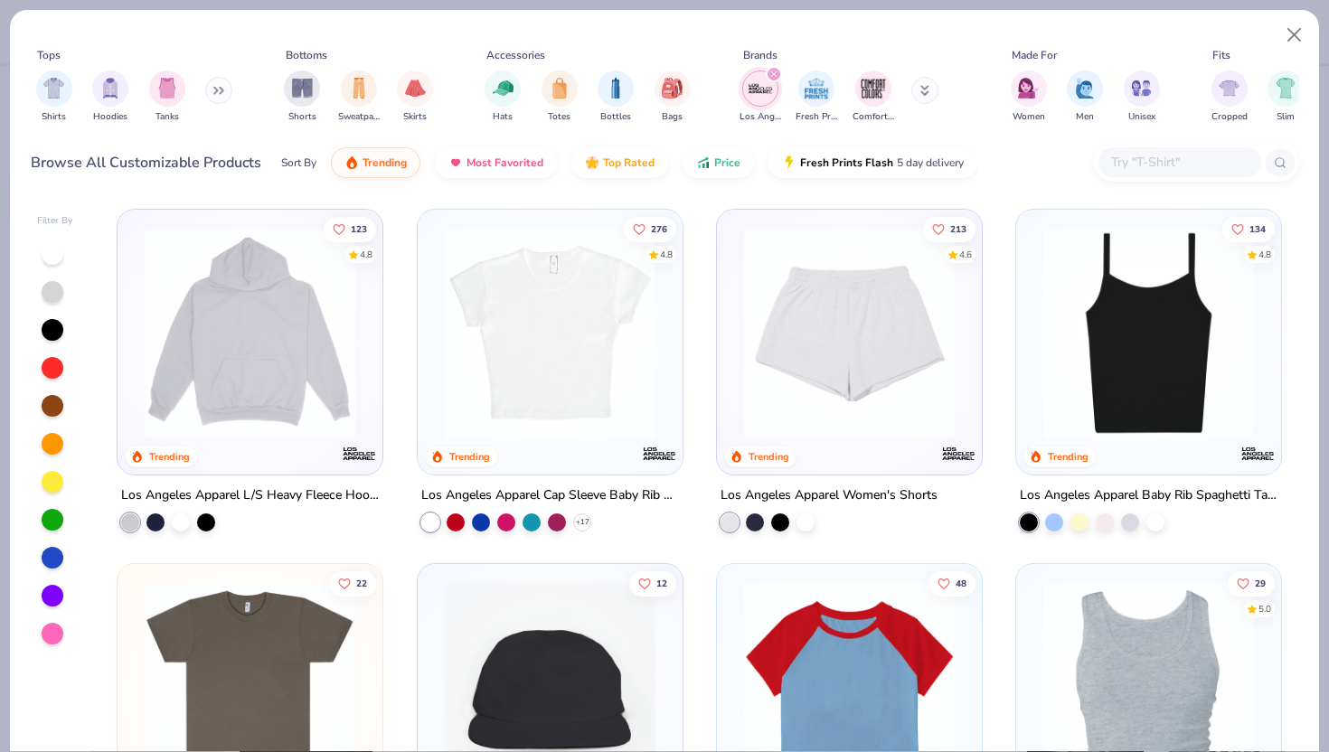
click at [1081, 343] on img at bounding box center [1148, 333] width 229 height 211
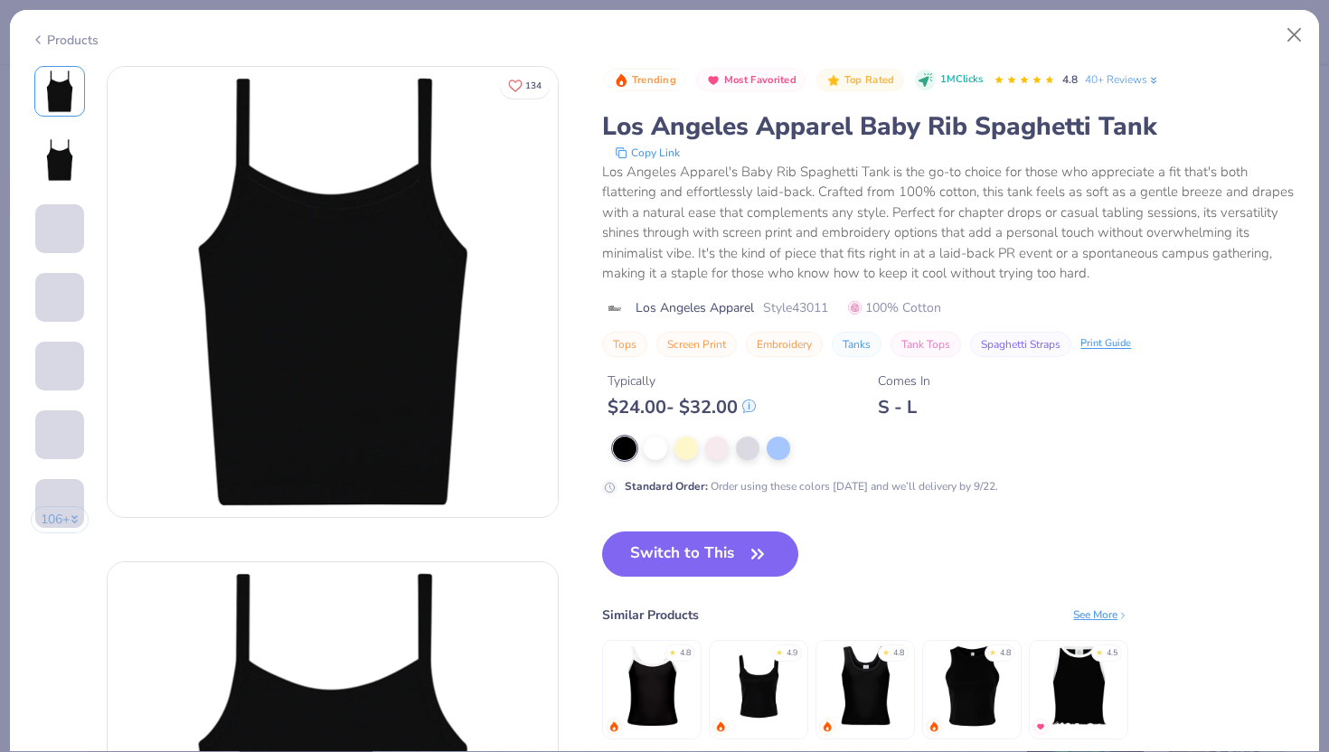
click at [716, 457] on div at bounding box center [717, 449] width 24 height 24
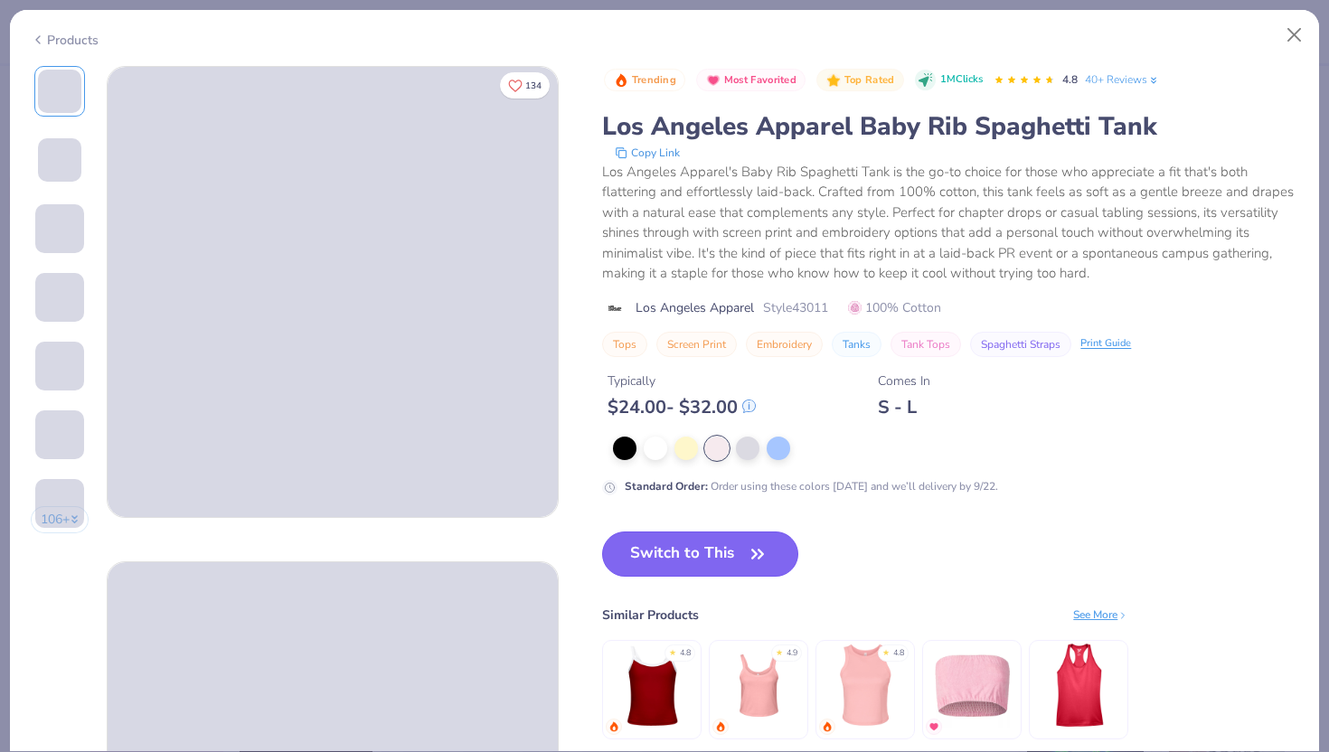
click at [698, 548] on button "Switch to This" at bounding box center [700, 554] width 196 height 45
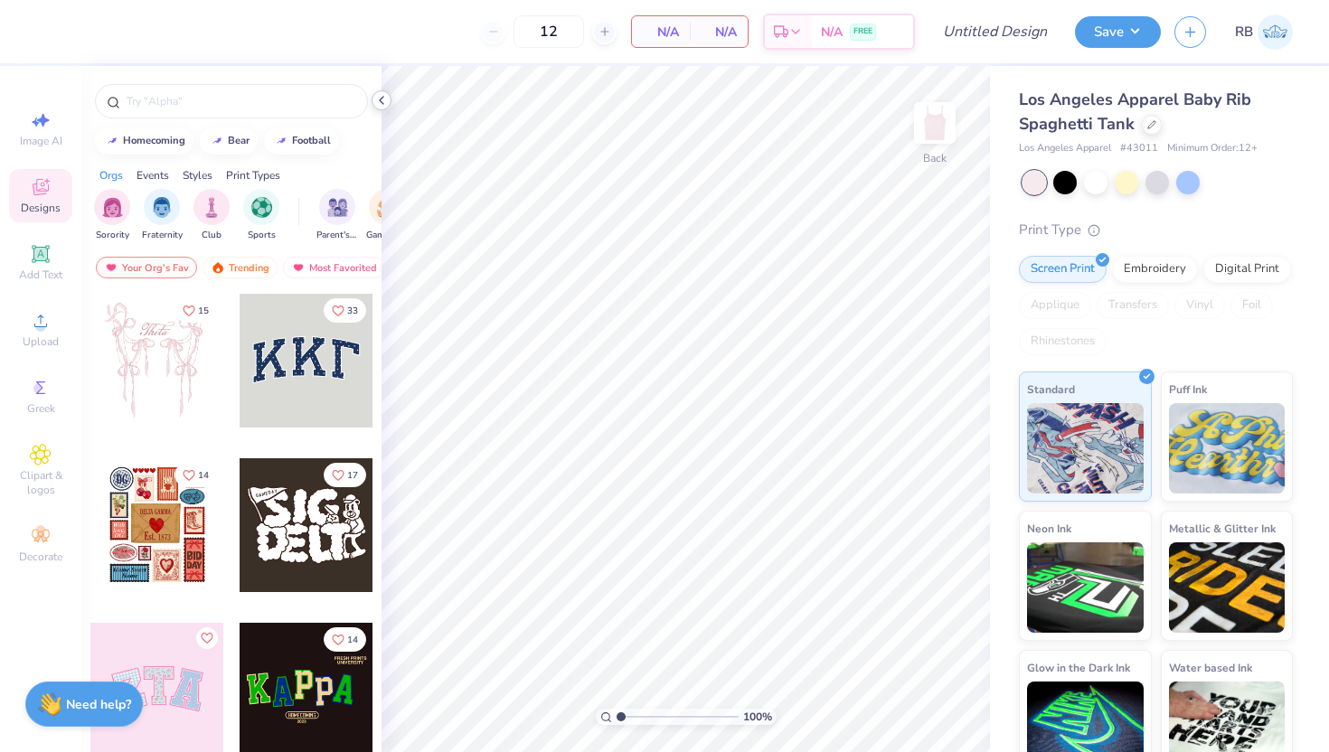
click at [382, 98] on polyline at bounding box center [382, 100] width 4 height 7
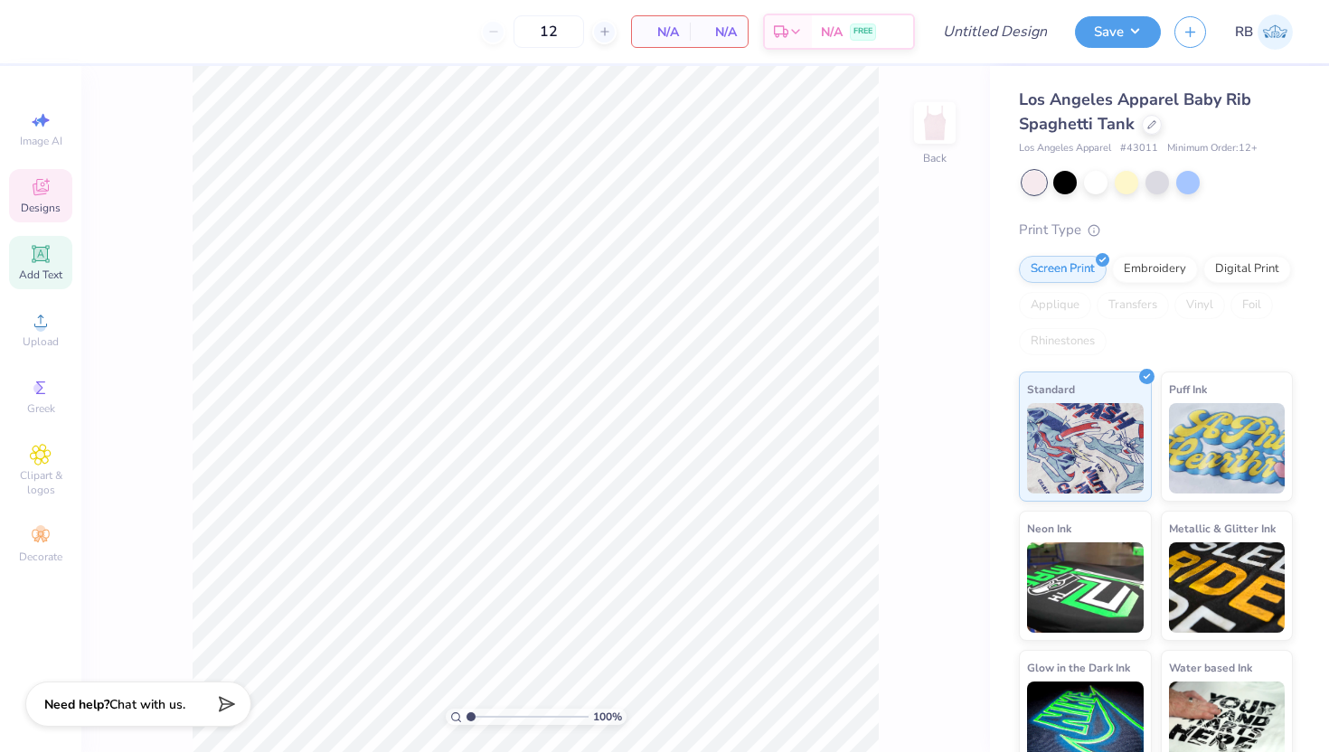
click at [52, 269] on span "Add Text" at bounding box center [40, 275] width 43 height 14
